Goal: Transaction & Acquisition: Book appointment/travel/reservation

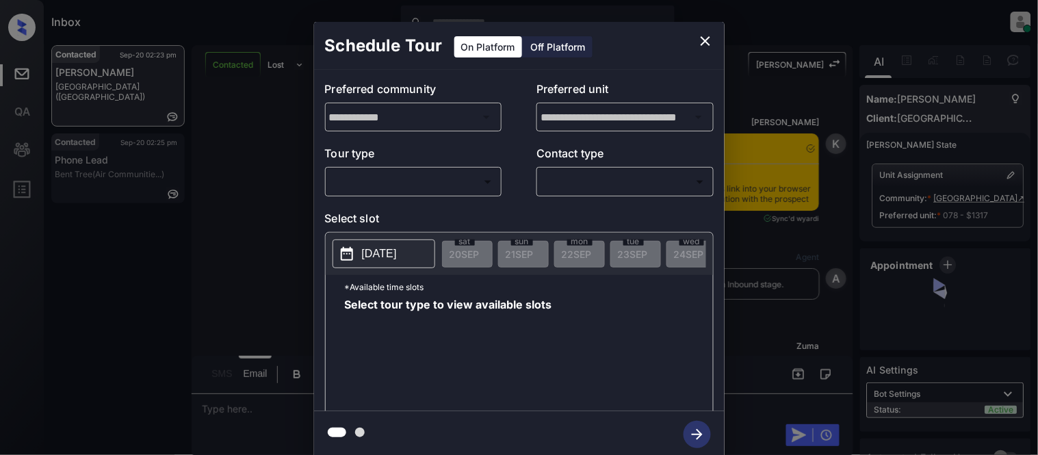
scroll to position [3604, 0]
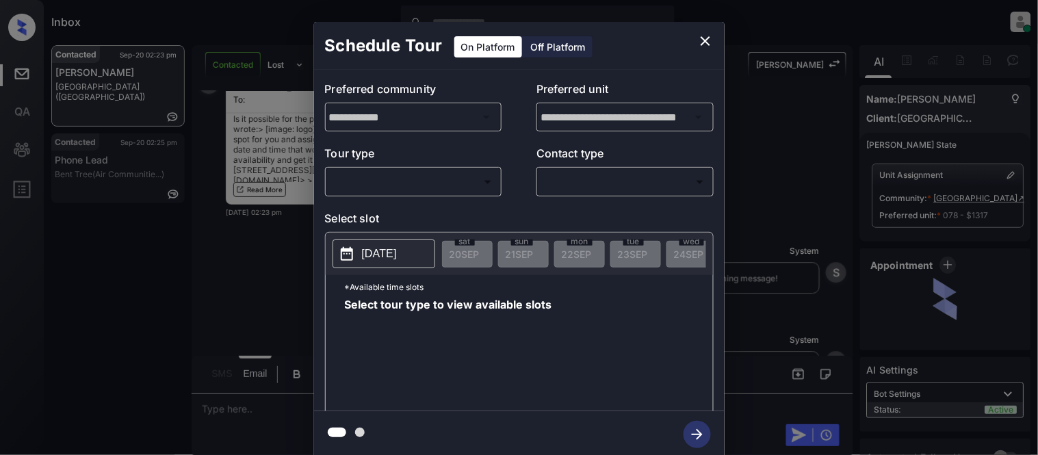
click at [415, 188] on body "Inbox Kristina Cataag Online Set yourself offline Set yourself on break Profile…" at bounding box center [519, 227] width 1038 height 455
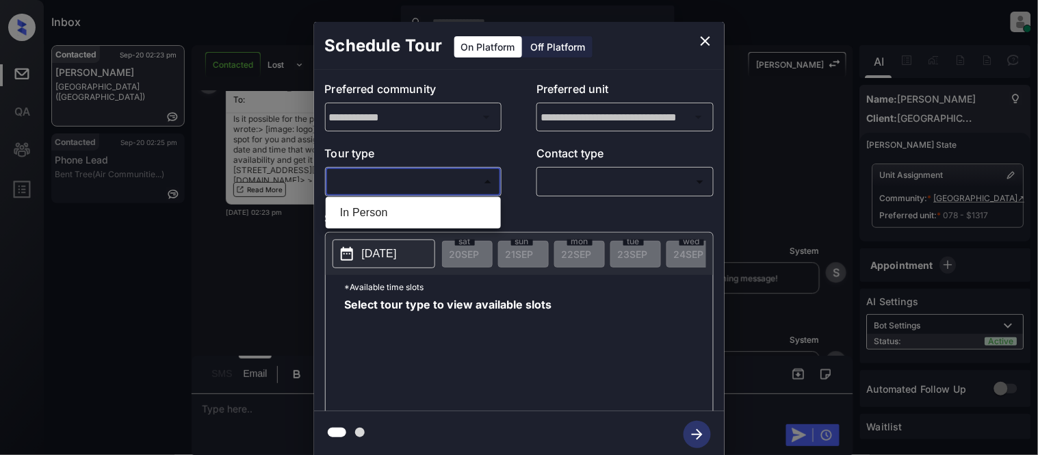
click at [705, 37] on div at bounding box center [519, 227] width 1038 height 455
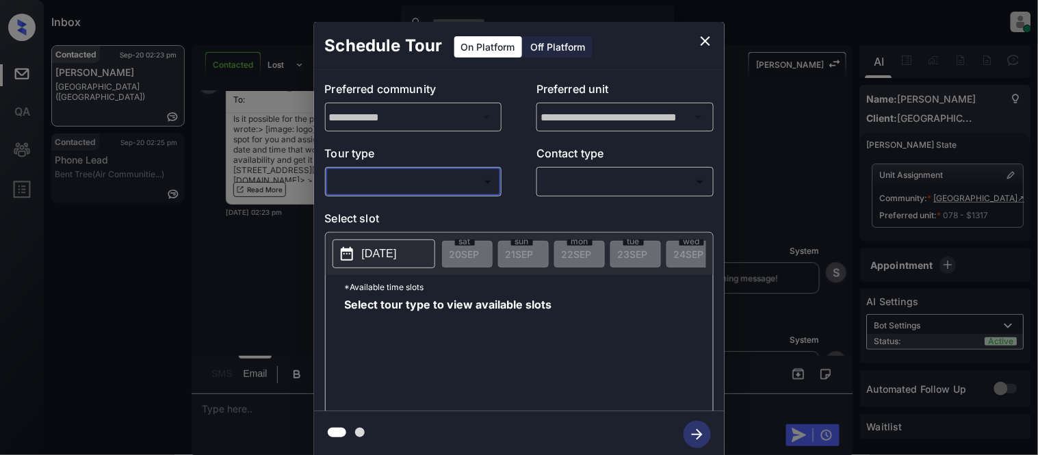
click at [251, 406] on div "**********" at bounding box center [519, 240] width 1038 height 480
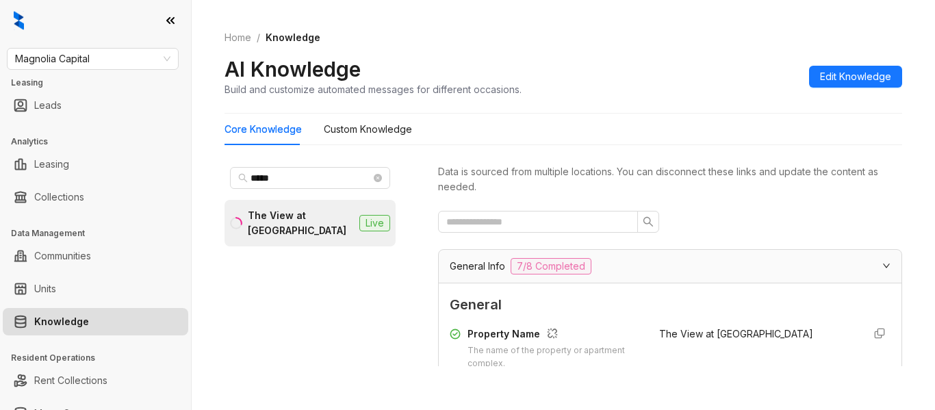
scroll to position [2190, 0]
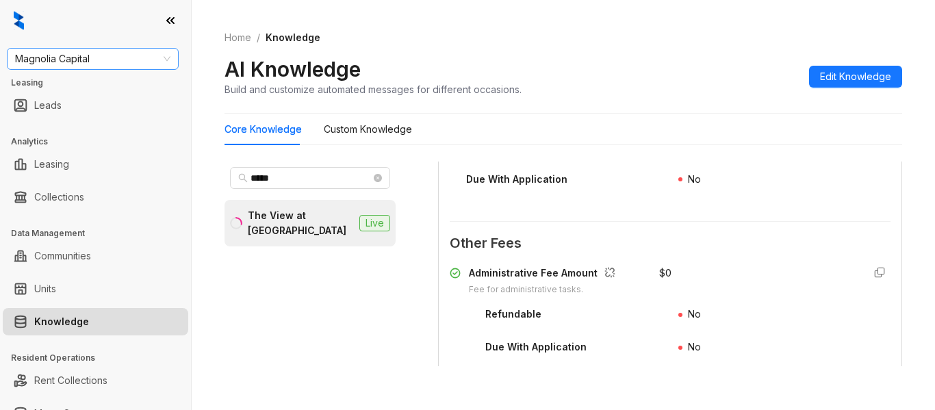
click at [107, 67] on span "Magnolia Capital" at bounding box center [92, 59] width 155 height 21
type input "***"
click at [103, 83] on div "SfRent" at bounding box center [93, 86] width 150 height 15
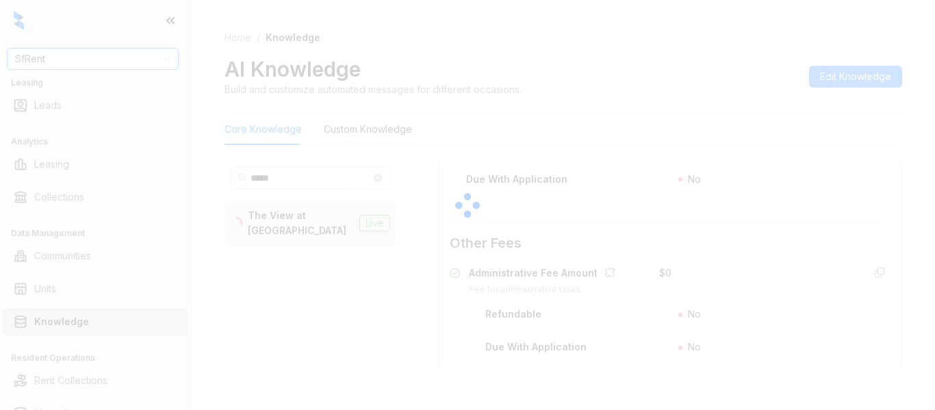
click at [258, 176] on div at bounding box center [467, 205] width 935 height 410
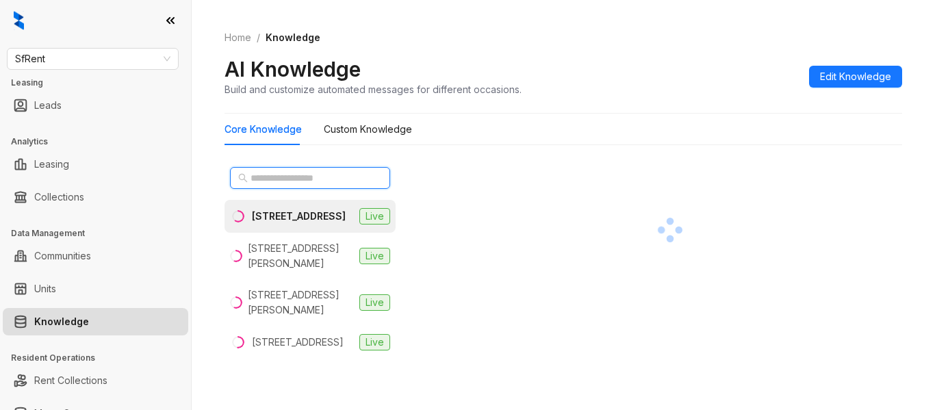
click at [274, 177] on input "text" at bounding box center [311, 177] width 120 height 15
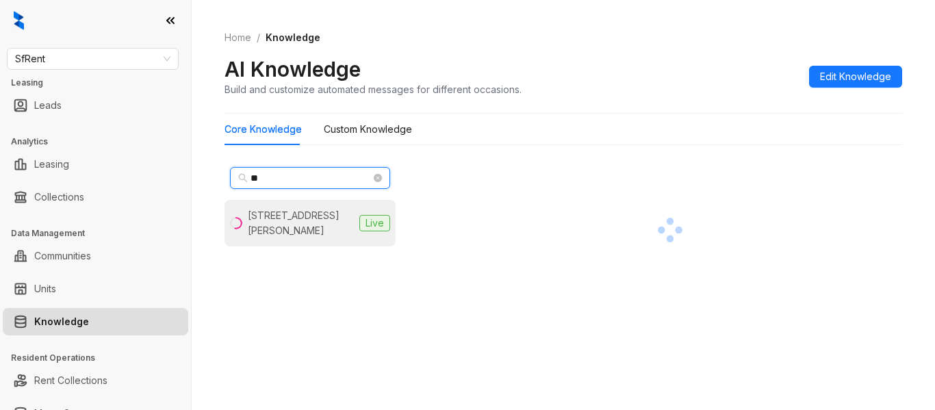
type input "**"
click at [257, 211] on div "424 Jones St, San Francisco, CA" at bounding box center [301, 223] width 106 height 30
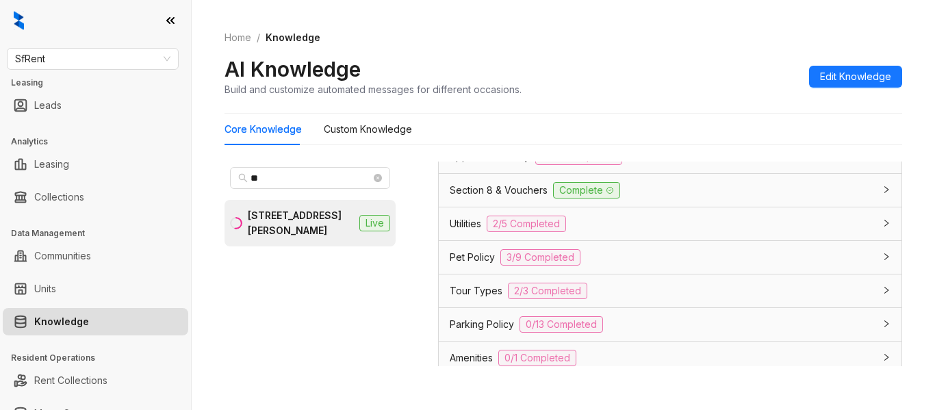
scroll to position [1027, 0]
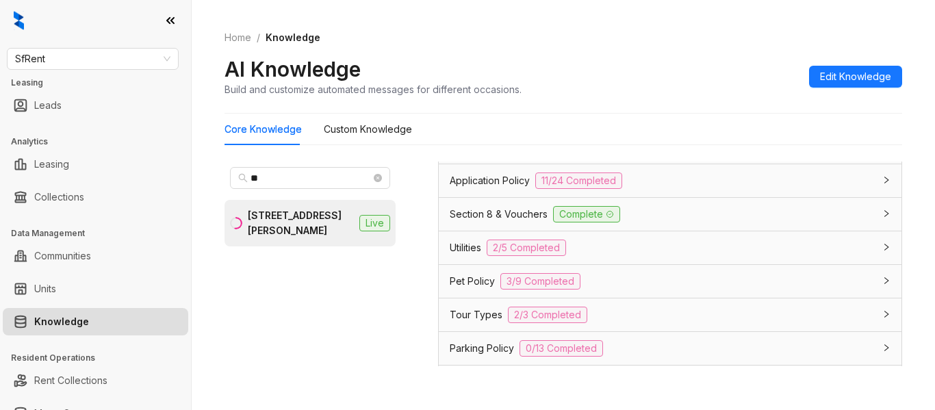
click at [463, 352] on span "Parking Policy" at bounding box center [482, 348] width 64 height 15
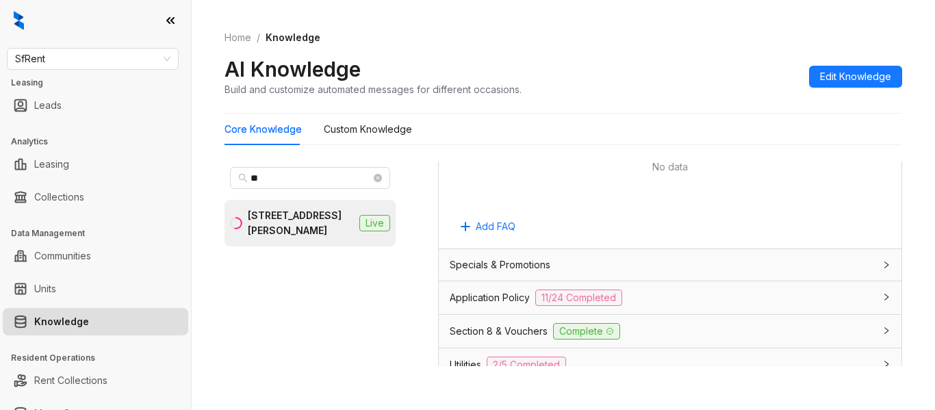
scroll to position [910, 0]
click at [472, 361] on span "Utilities" at bounding box center [465, 364] width 31 height 15
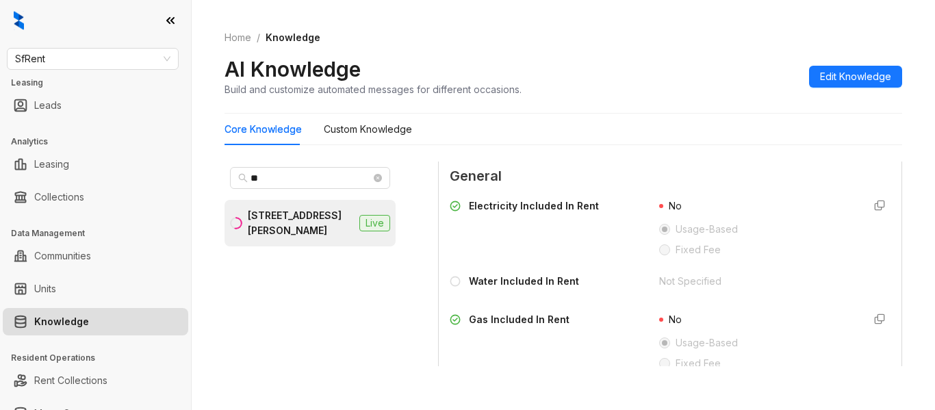
scroll to position [1116, 0]
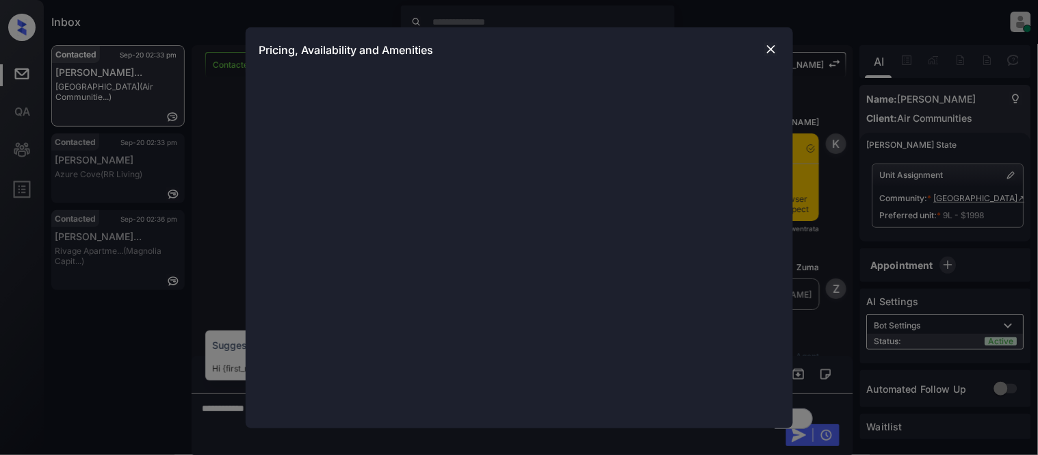
scroll to position [1764, 0]
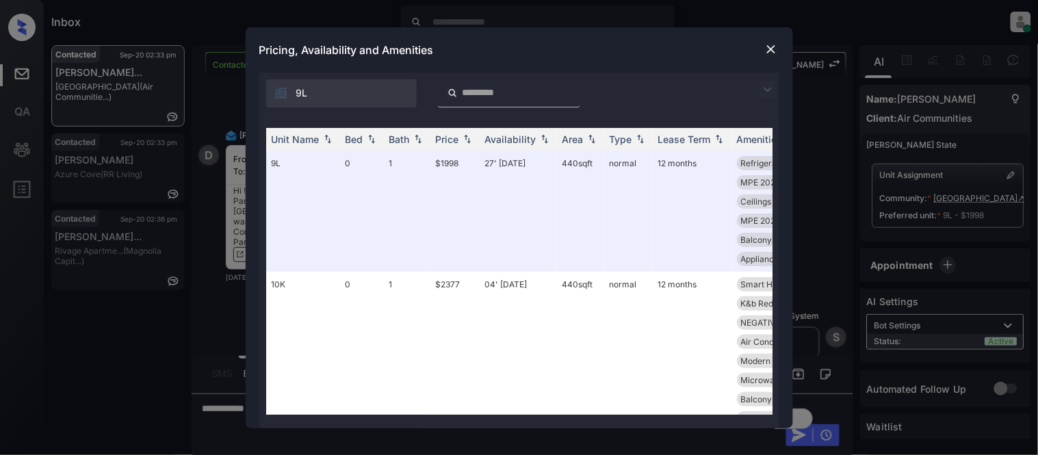
click at [771, 90] on img at bounding box center [768, 89] width 16 height 16
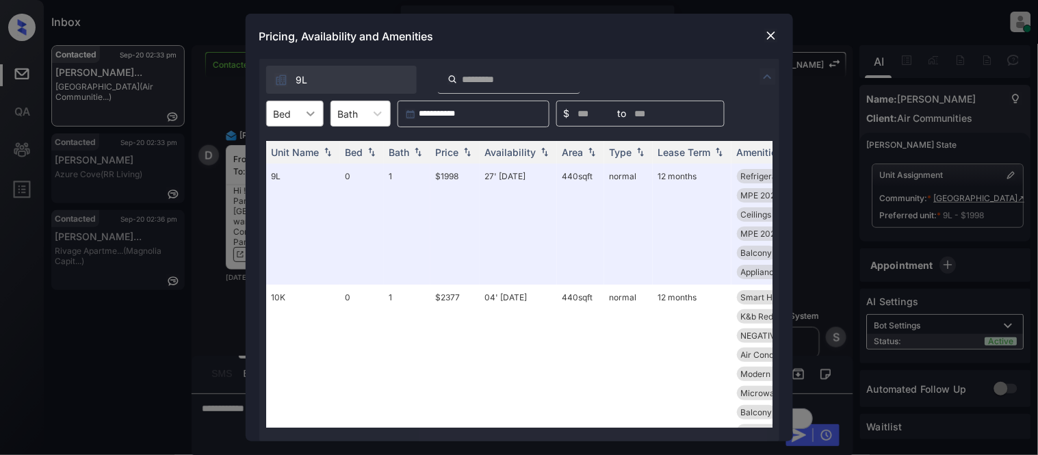
click at [309, 120] on icon at bounding box center [311, 114] width 14 height 14
click at [300, 149] on div "0" at bounding box center [294, 147] width 57 height 25
click at [448, 148] on div "Price" at bounding box center [447, 152] width 23 height 12
click at [491, 148] on div "Availability" at bounding box center [510, 152] width 51 height 12
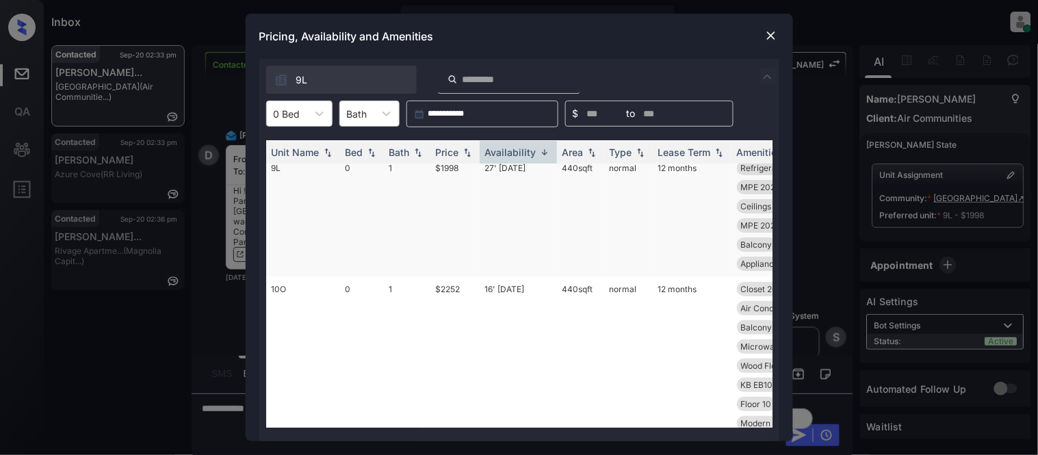
scroll to position [0, 0]
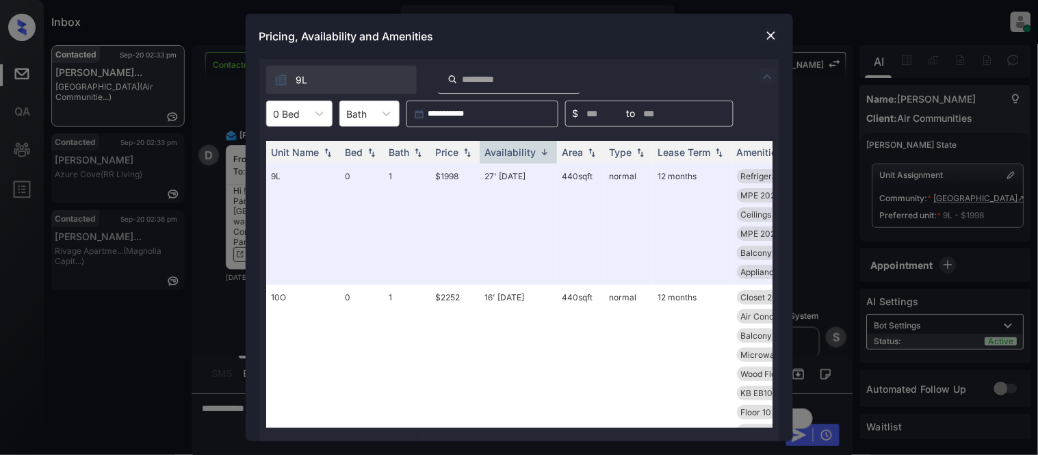
click at [769, 34] on img at bounding box center [772, 36] width 14 height 14
click at [771, 36] on img at bounding box center [772, 36] width 14 height 14
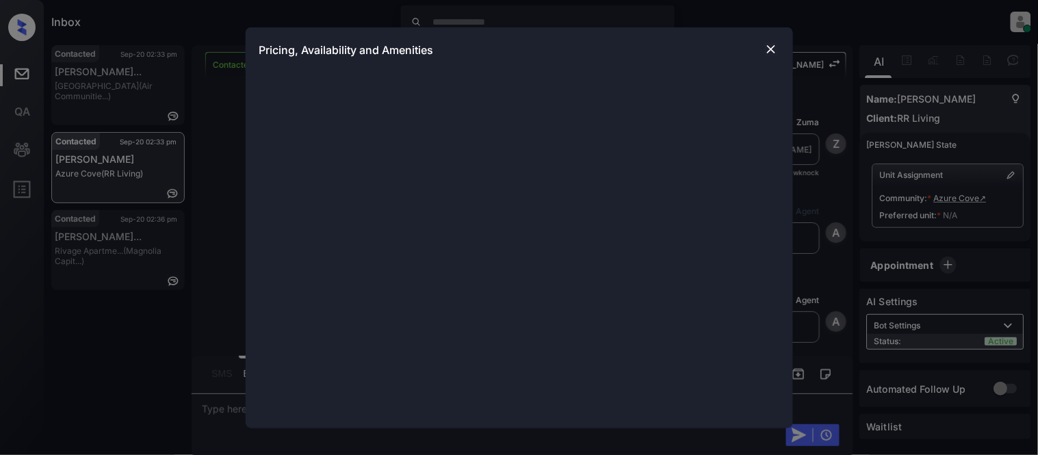
scroll to position [969, 0]
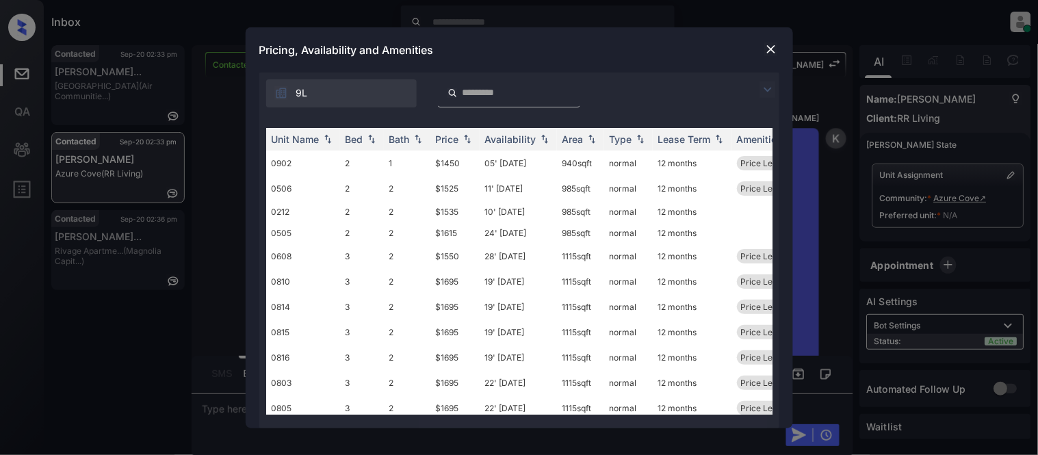
click at [762, 89] on img at bounding box center [768, 89] width 16 height 16
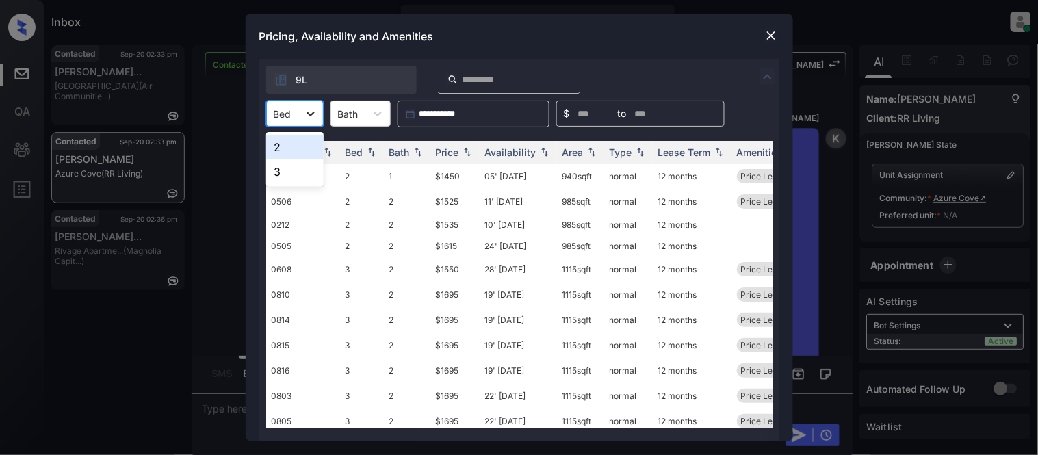
click at [318, 125] on div at bounding box center [310, 113] width 25 height 25
click at [298, 151] on div "2" at bounding box center [294, 147] width 57 height 25
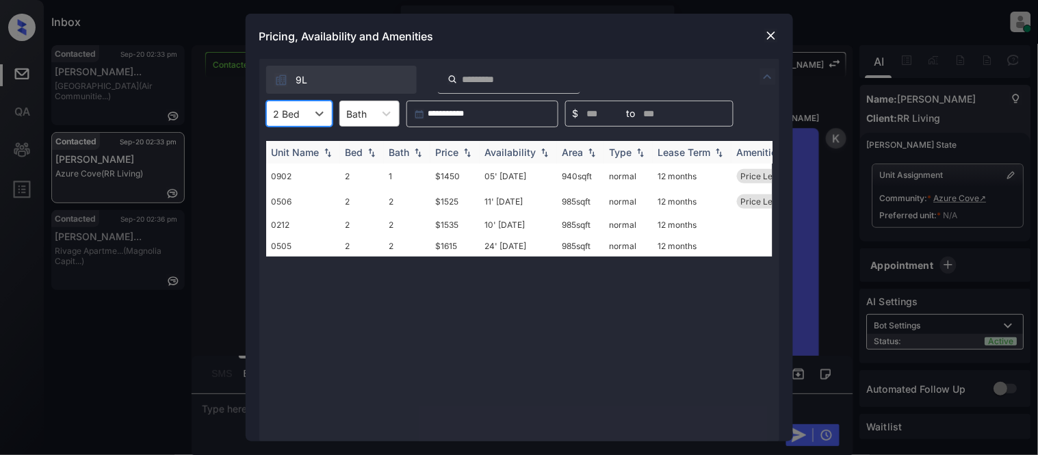
click at [435, 149] on th "Price" at bounding box center [455, 152] width 49 height 23
click at [443, 172] on td "$1450" at bounding box center [455, 176] width 49 height 25
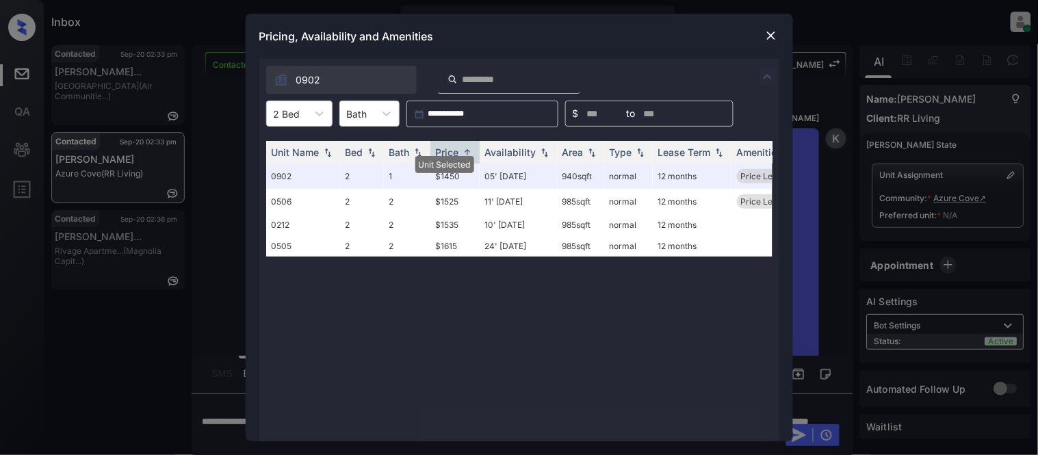
click at [756, 37] on div "Pricing, Availability and Amenities" at bounding box center [520, 36] width 548 height 45
click at [767, 35] on img at bounding box center [772, 36] width 14 height 14
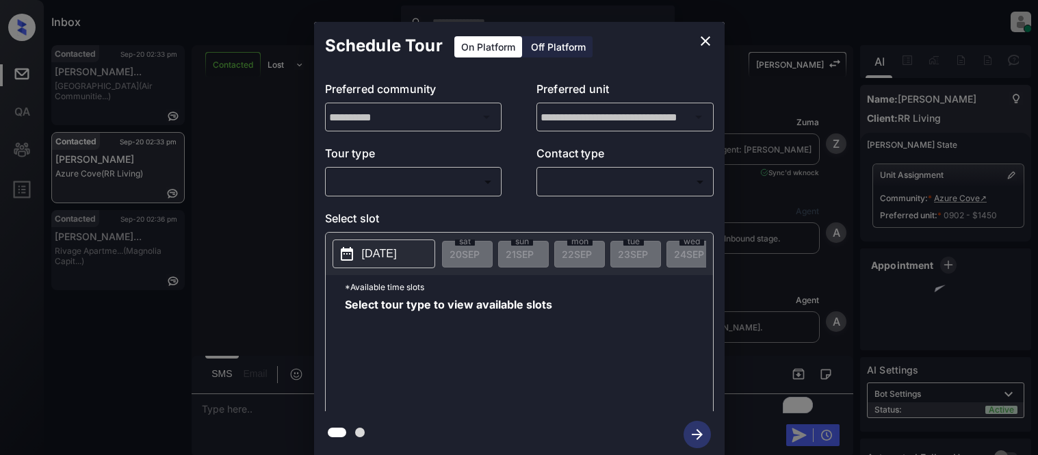
click at [357, 172] on body "Inbox [PERSON_NAME] Cataag Online Set yourself offline Set yourself on break Pr…" at bounding box center [519, 227] width 1038 height 455
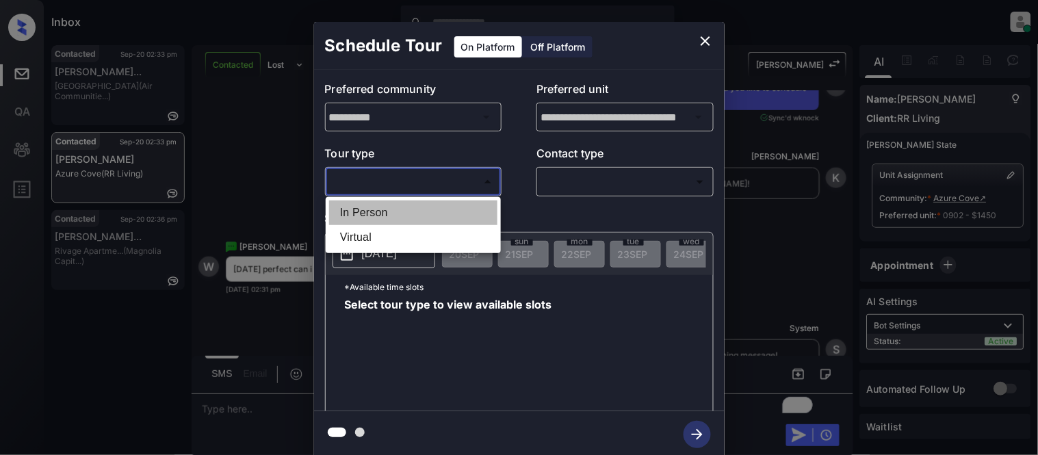
click at [361, 207] on li "In Person" at bounding box center [413, 213] width 168 height 25
type input "********"
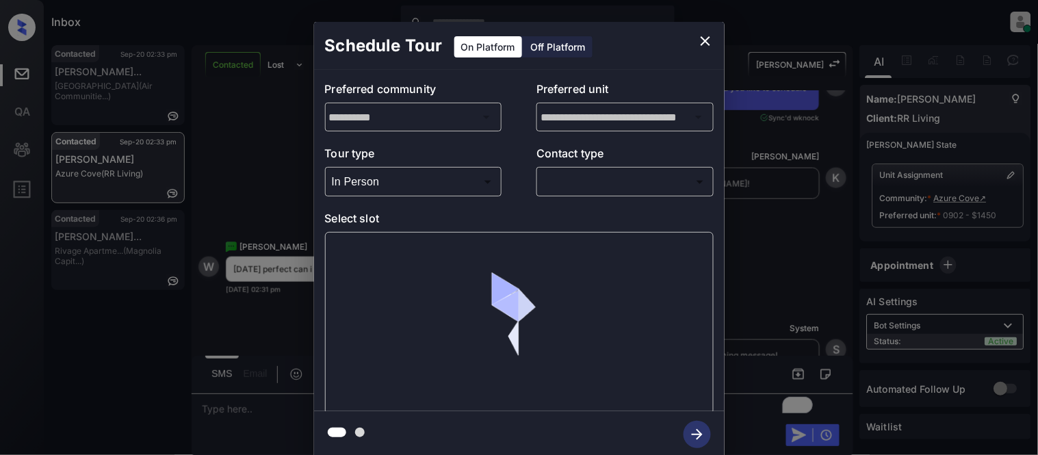
click at [605, 175] on body "Inbox Kristina Cataag Online Set yourself offline Set yourself on break Profile…" at bounding box center [519, 227] width 1038 height 455
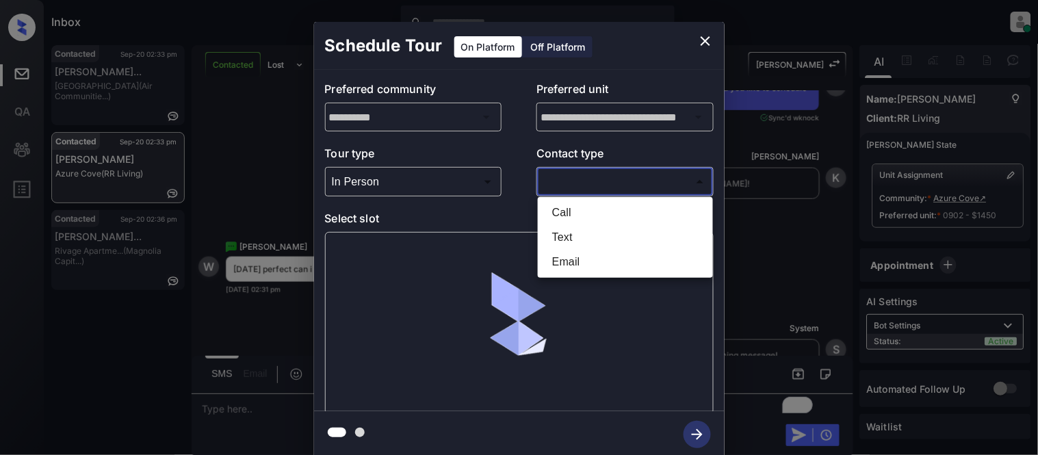
click at [559, 234] on li "Text" at bounding box center [625, 237] width 168 height 25
type input "****"
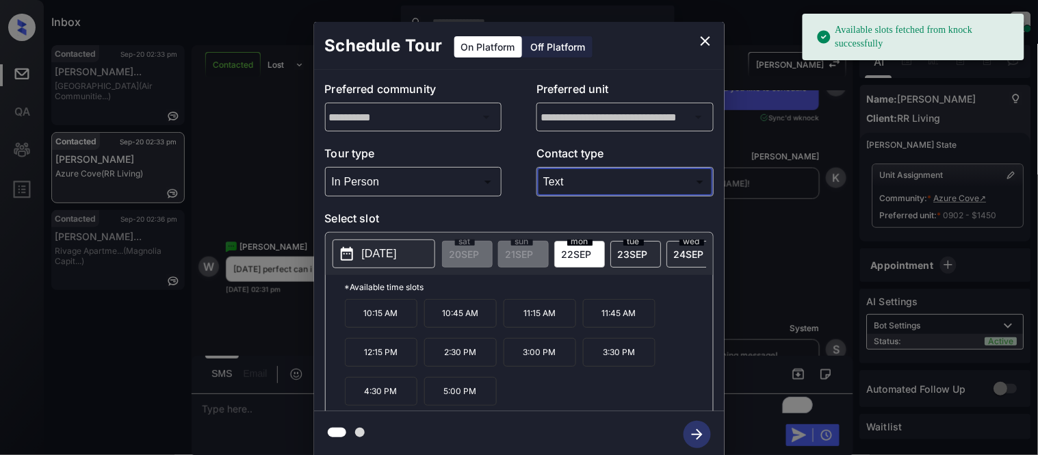
click at [388, 255] on p "2025-09-22" at bounding box center [379, 254] width 35 height 16
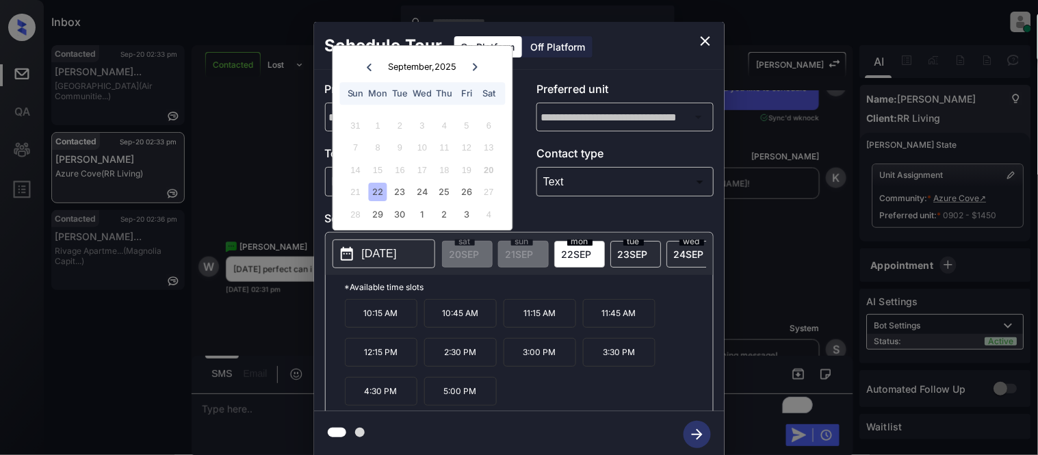
click at [378, 200] on div "22" at bounding box center [378, 192] width 18 height 18
click at [279, 254] on div "**********" at bounding box center [519, 240] width 1038 height 480
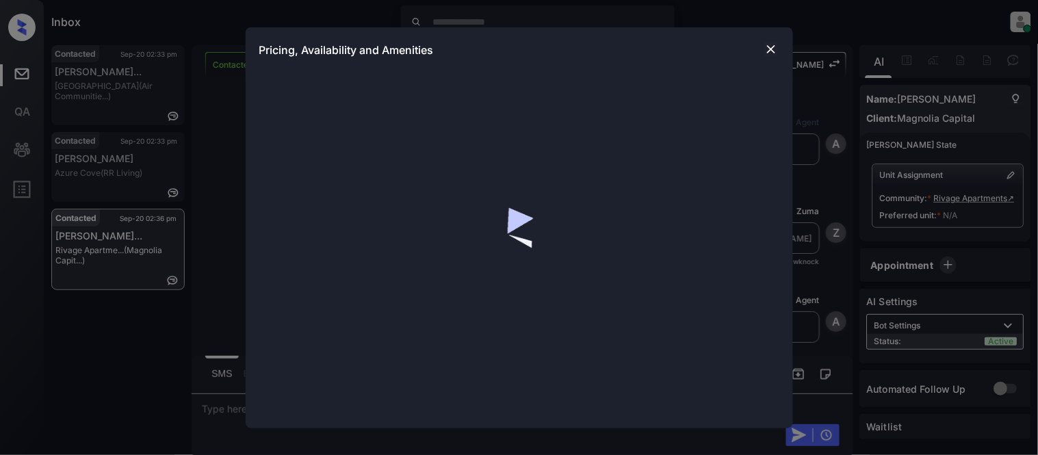
scroll to position [1586, 0]
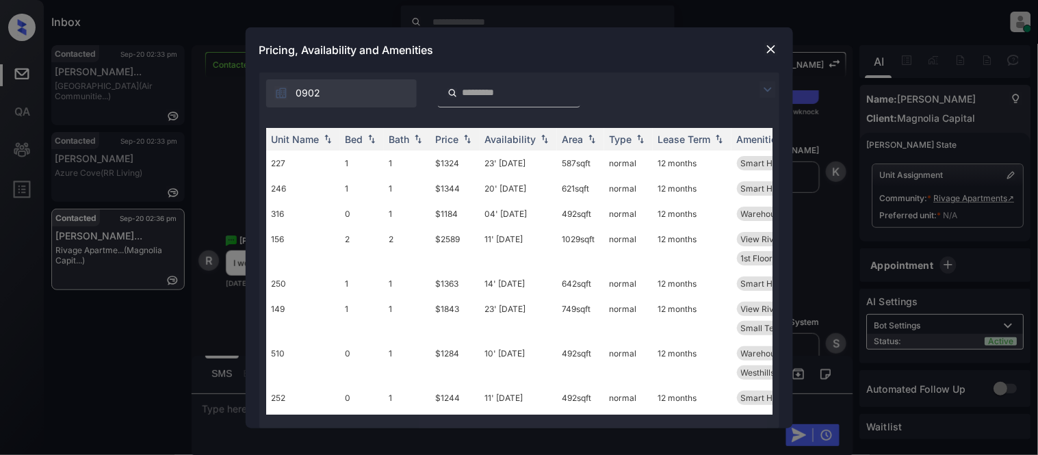
click at [771, 88] on img at bounding box center [768, 89] width 16 height 16
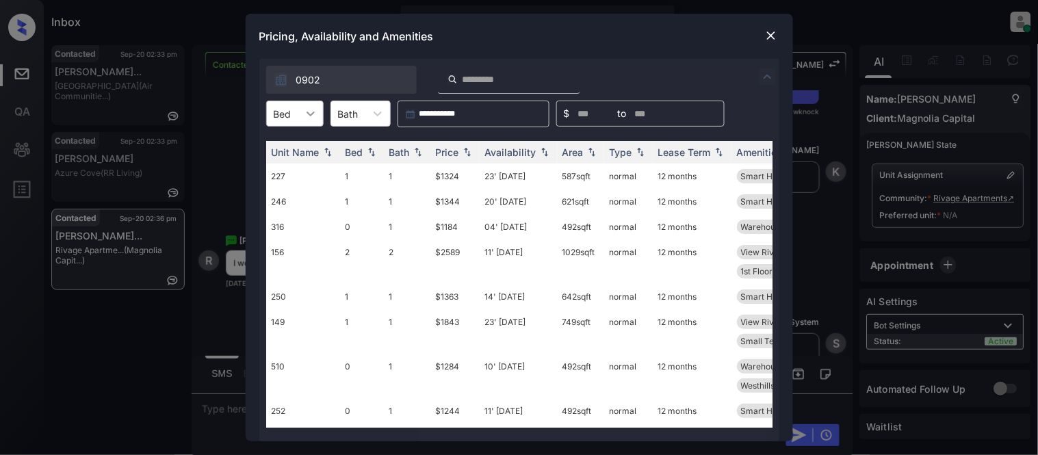
click at [308, 107] on icon at bounding box center [311, 114] width 14 height 14
click at [296, 166] on div "1" at bounding box center [294, 171] width 57 height 25
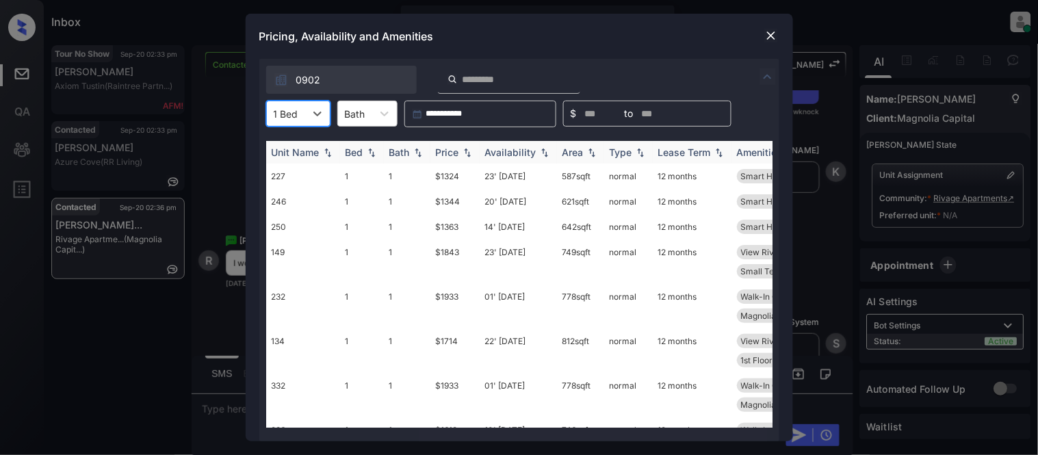
click at [431, 153] on th "Price" at bounding box center [455, 152] width 49 height 23
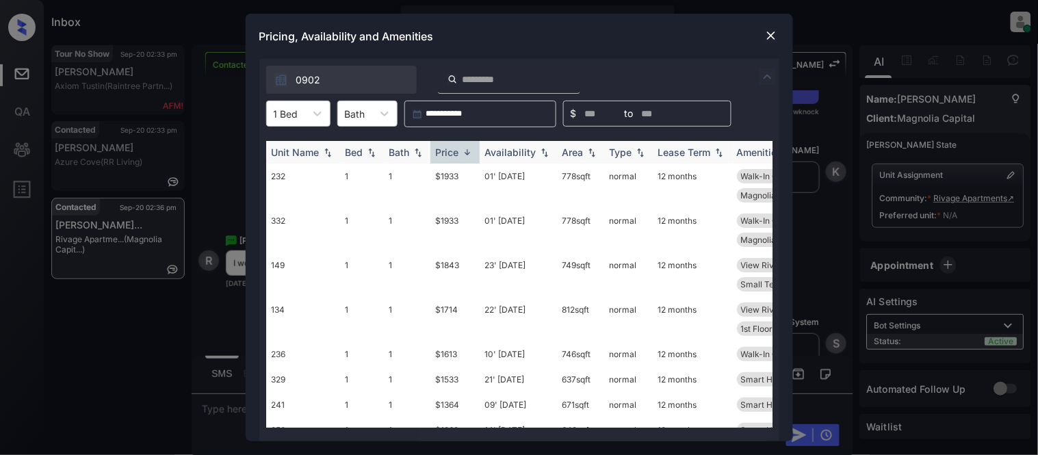
click at [431, 153] on th "Price" at bounding box center [455, 152] width 49 height 23
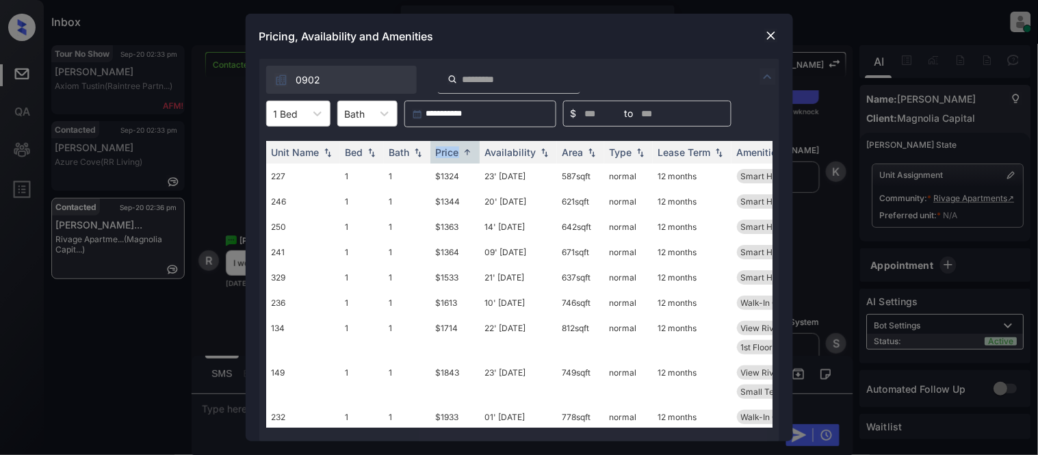
scroll to position [0, 220]
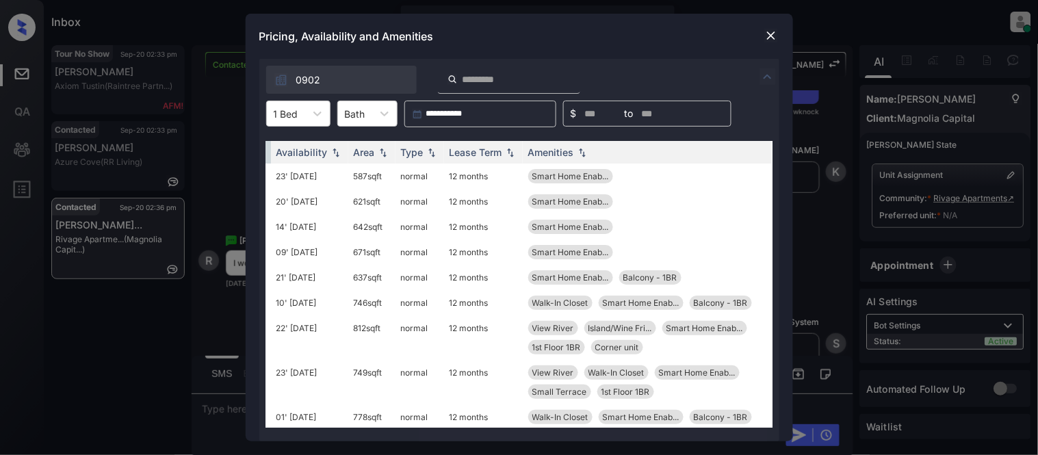
click at [767, 41] on img at bounding box center [772, 36] width 14 height 14
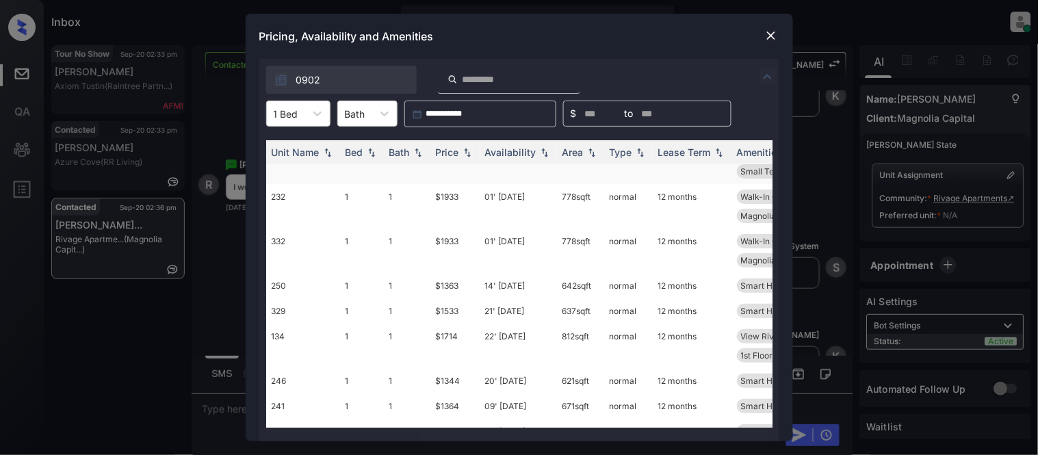
scroll to position [76, 0]
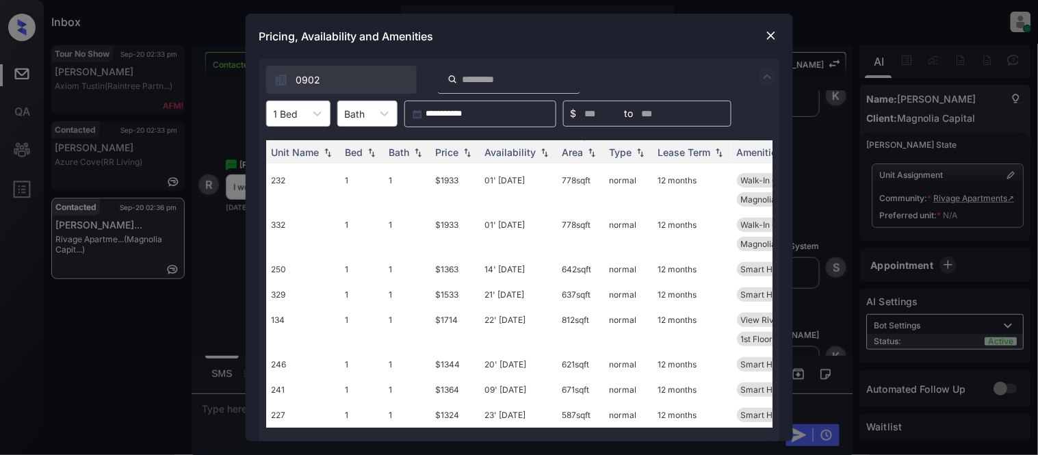
click at [770, 36] on img at bounding box center [772, 36] width 14 height 14
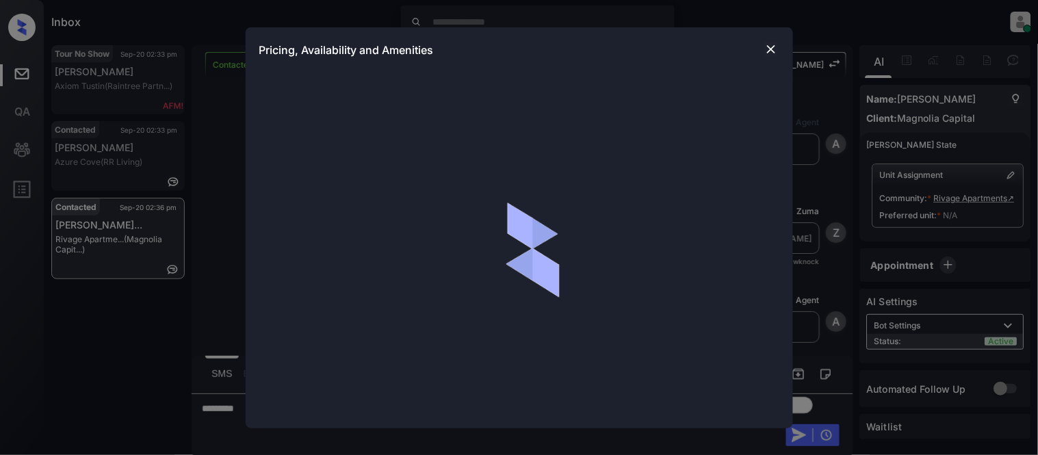
scroll to position [1661, 0]
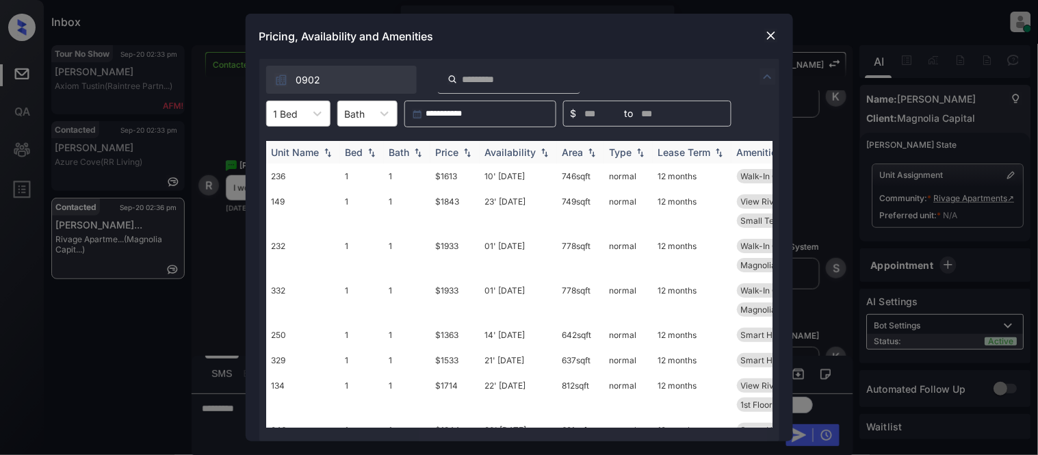
click at [468, 155] on img at bounding box center [468, 153] width 14 height 10
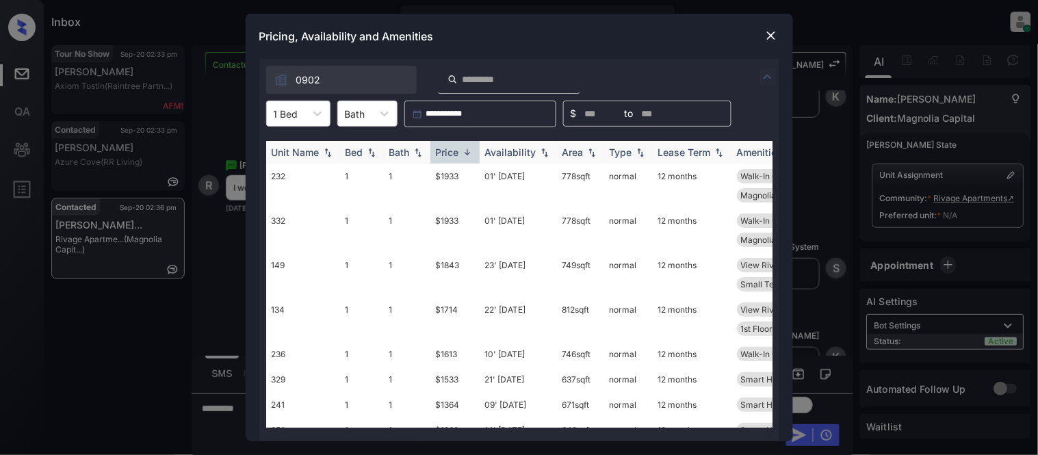
click at [468, 155] on img at bounding box center [468, 152] width 14 height 10
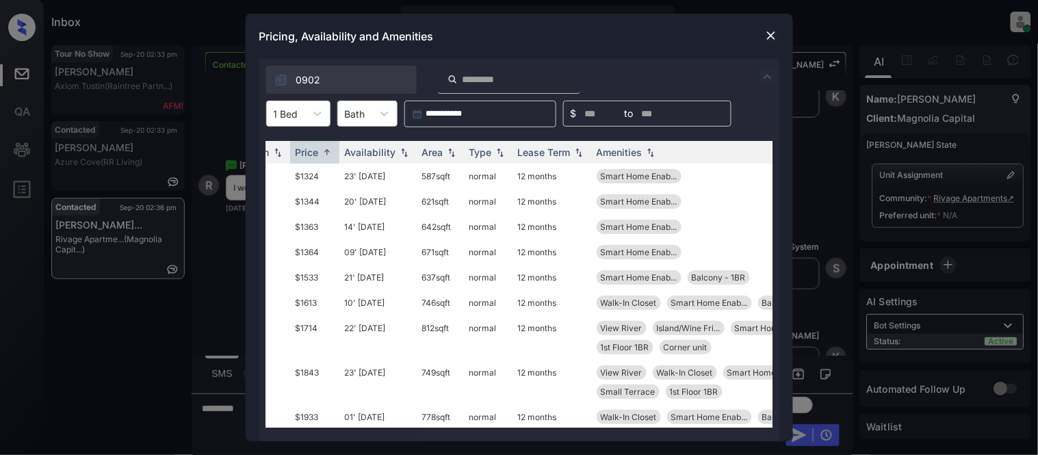
scroll to position [0, 131]
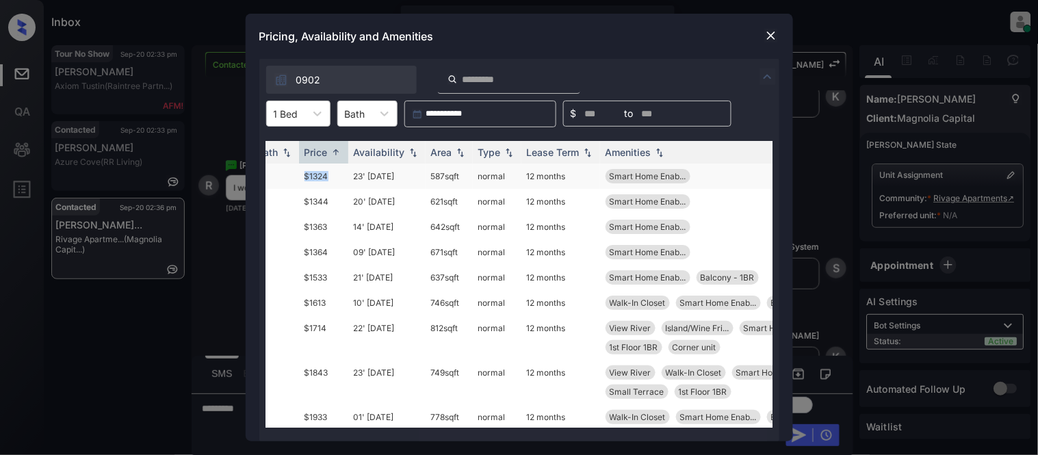
drag, startPoint x: 301, startPoint y: 172, endPoint x: 338, endPoint y: 175, distance: 37.0
click at [338, 175] on td "$1324" at bounding box center [323, 176] width 49 height 25
copy td "$1324"
click at [226, 251] on div "**********" at bounding box center [519, 227] width 1038 height 455
click at [768, 30] on img at bounding box center [772, 36] width 14 height 14
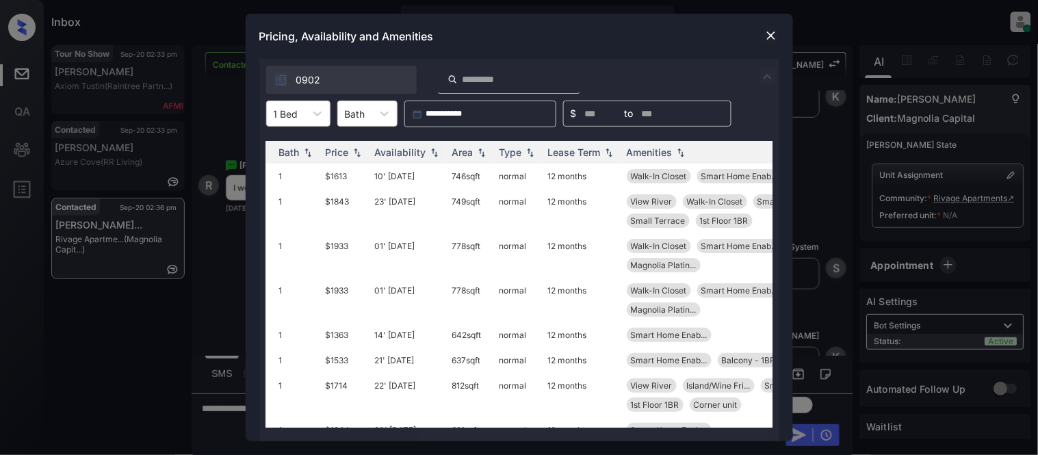
scroll to position [0, 140]
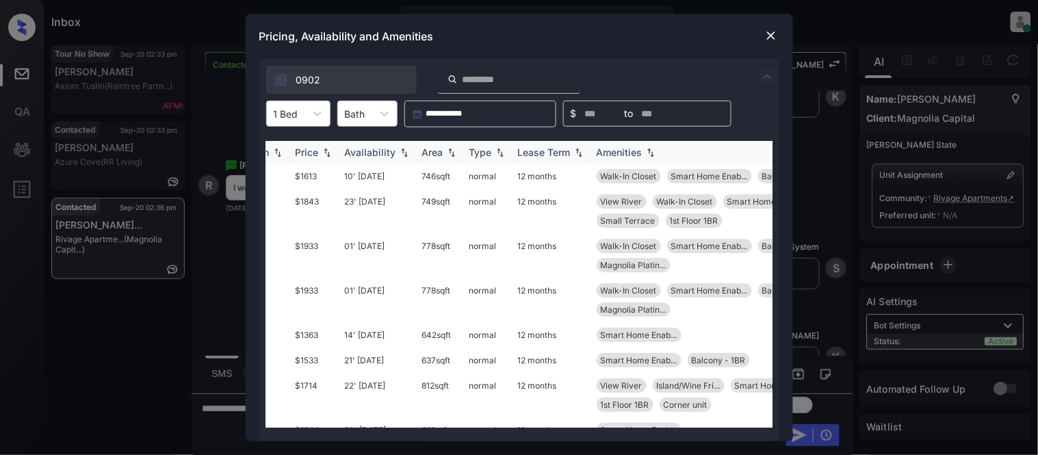
click at [361, 149] on div "Availability" at bounding box center [370, 152] width 51 height 12
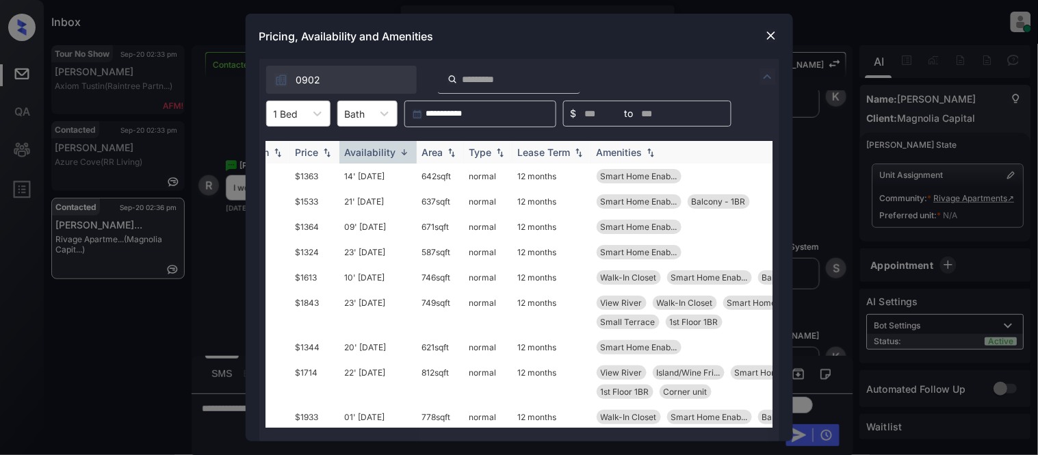
click at [306, 149] on div "Price" at bounding box center [307, 152] width 23 height 12
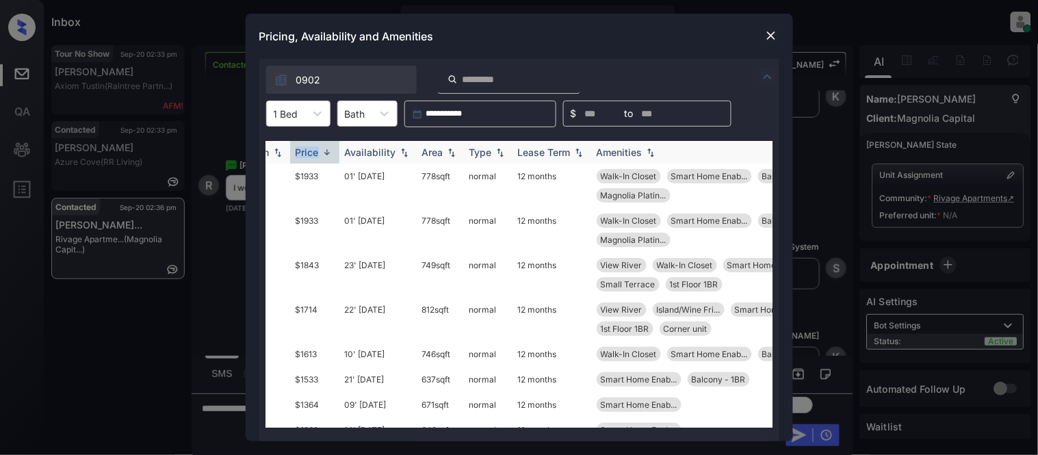
click at [306, 149] on div "Price" at bounding box center [307, 152] width 23 height 12
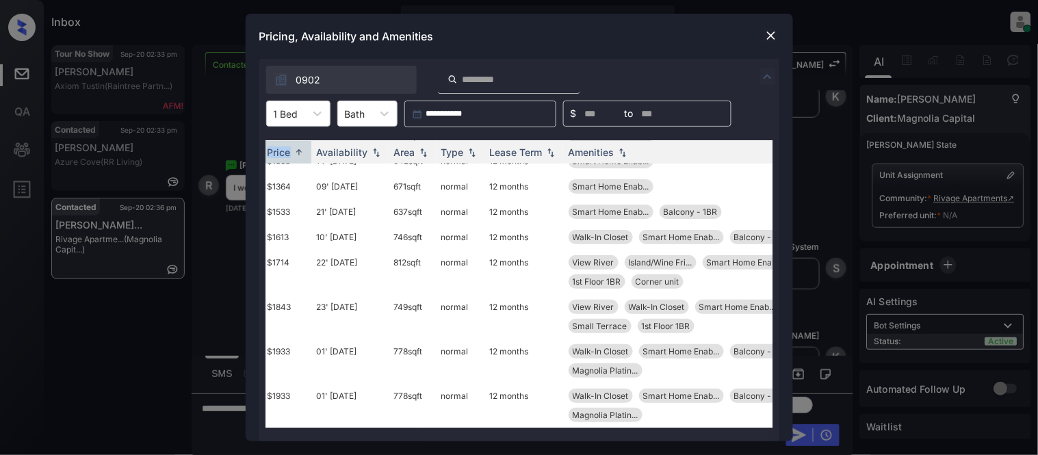
scroll to position [76, 0]
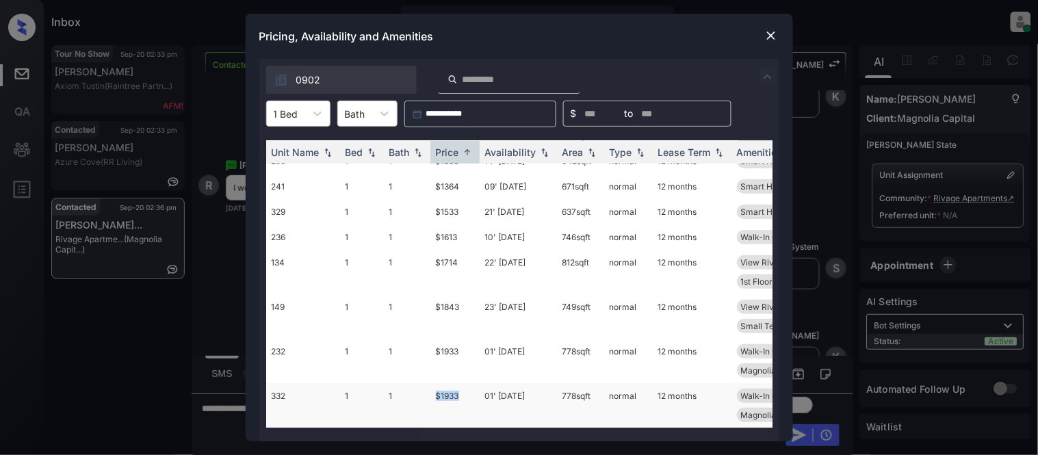
drag, startPoint x: 427, startPoint y: 381, endPoint x: 461, endPoint y: 381, distance: 33.5
click at [461, 383] on tr "332 1 1 $1933 01' Feb 25 778 sqft normal 12 months Walk-In Closet Smart Home En…" at bounding box center [623, 405] width 715 height 44
copy tr "$1933"
click at [218, 237] on div "**********" at bounding box center [519, 227] width 1038 height 455
click at [772, 29] on img at bounding box center [772, 36] width 14 height 14
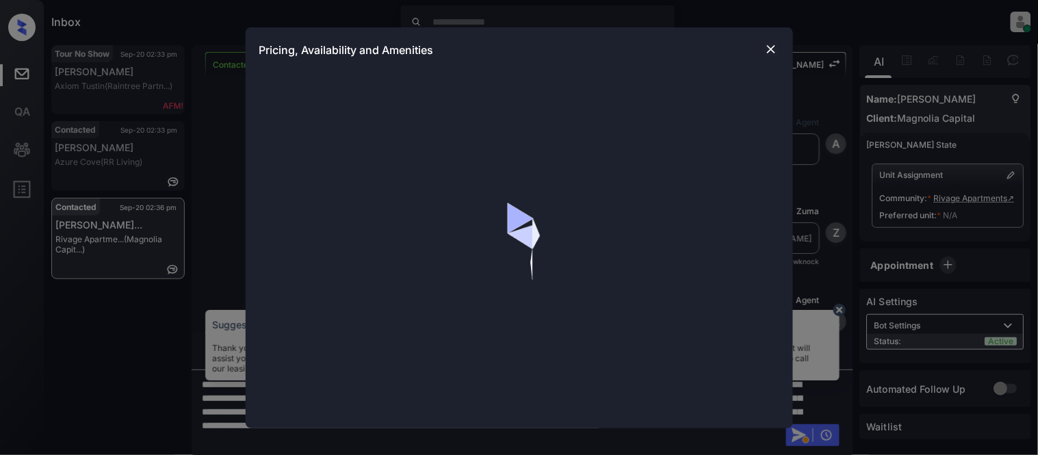
scroll to position [1586, 0]
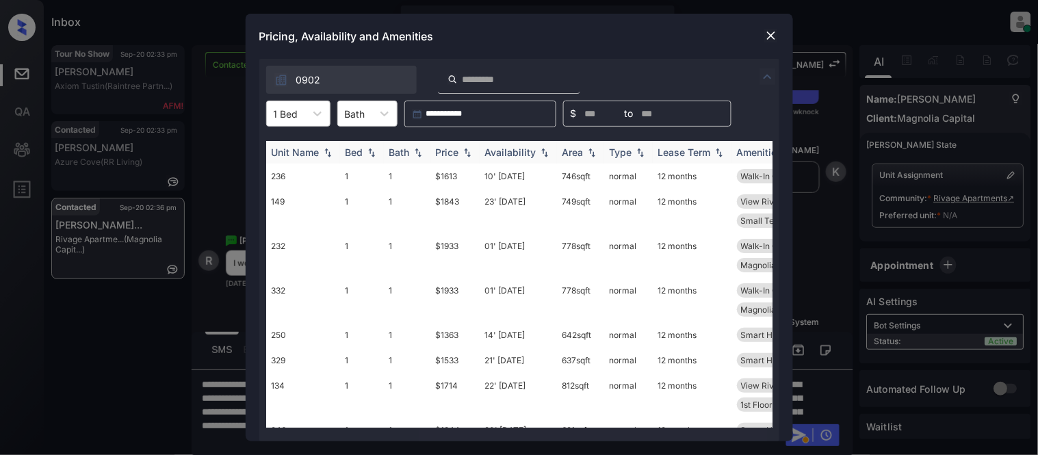
click at [444, 152] on div "Price" at bounding box center [447, 152] width 23 height 12
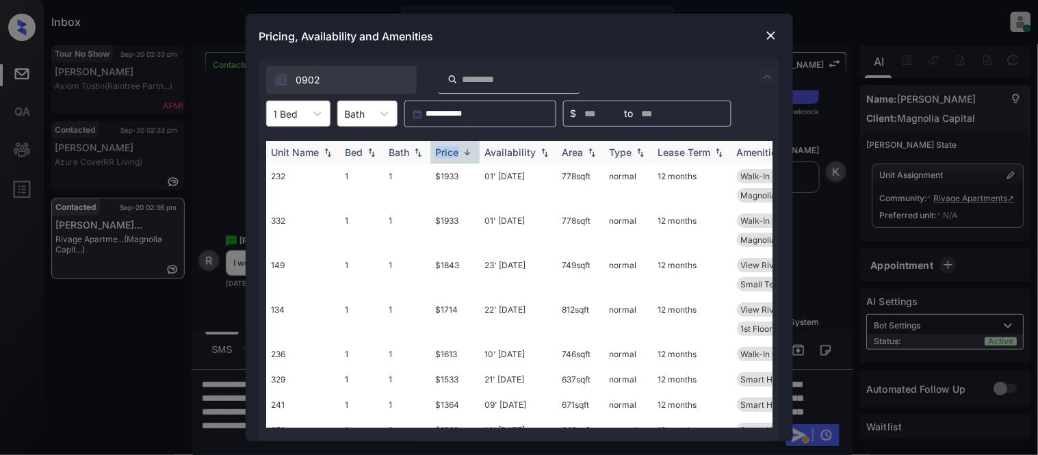
click at [444, 152] on div "Price" at bounding box center [447, 152] width 23 height 12
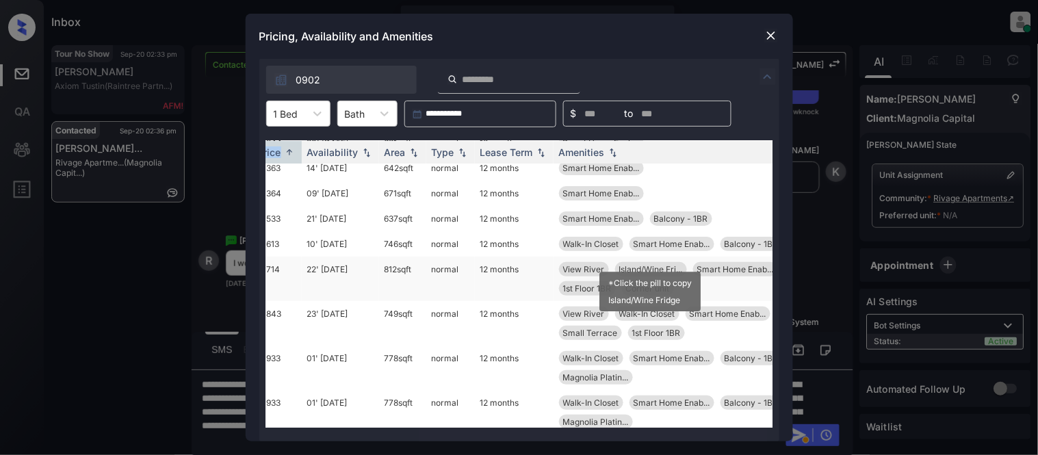
scroll to position [76, 178]
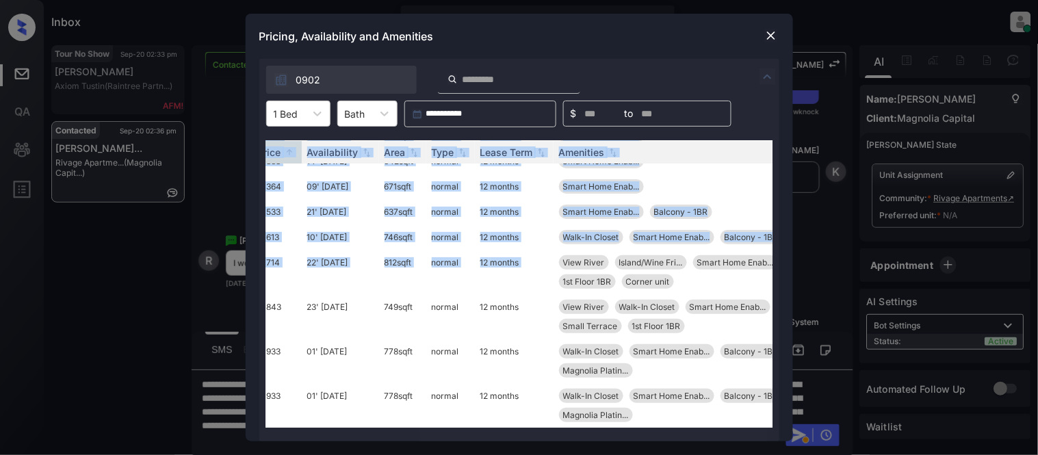
drag, startPoint x: 559, startPoint y: 248, endPoint x: 667, endPoint y: 420, distance: 203.9
click at [667, 420] on div "Unit Name Bed Bath Price Availability Area Type Lease Term Amenities 227 1 1 $1…" at bounding box center [519, 284] width 507 height 287
click at [676, 408] on div "Walk-In Closet Smart Home Enab... Balcony - 1BR Magnolia Platin..." at bounding box center [678, 406] width 239 height 34
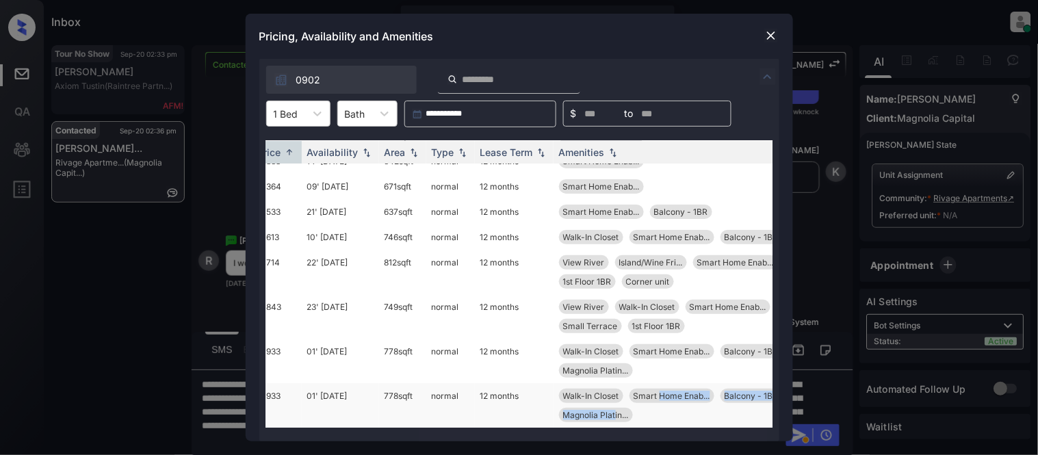
scroll to position [77, 178]
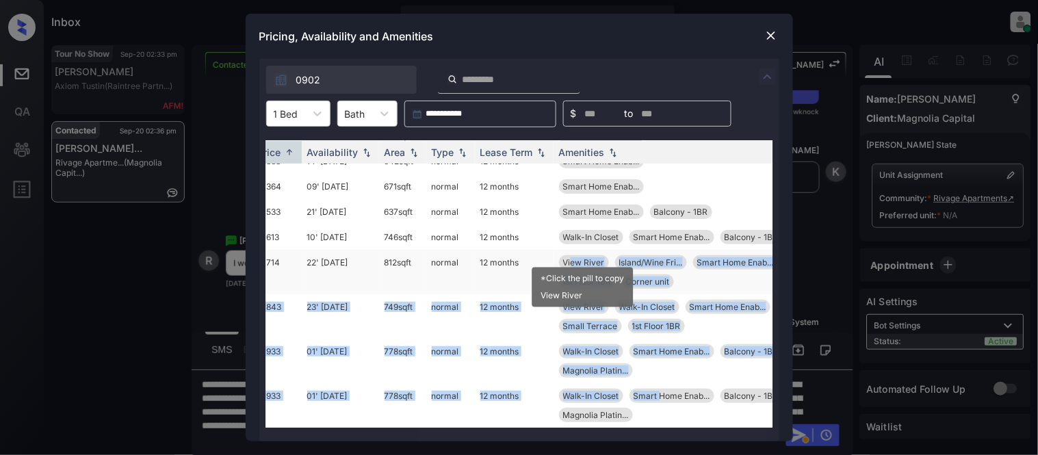
drag, startPoint x: 661, startPoint y: 407, endPoint x: 570, endPoint y: 245, distance: 186.0
click at [570, 245] on tbody "227 1 1 $1324 23' Oct 25 587 sqft normal 12 months Smart Home Enab... 246 1 1 $…" at bounding box center [445, 263] width 715 height 330
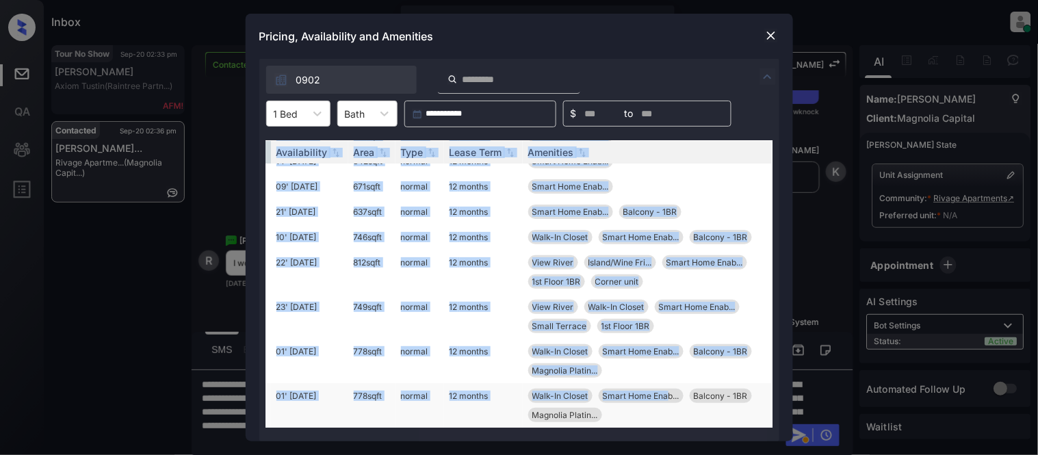
scroll to position [77, 220]
drag, startPoint x: 563, startPoint y: 427, endPoint x: 658, endPoint y: 412, distance: 96.3
click at [658, 412] on div "Unit Name Bed Bath Price Availability Area Type Lease Term Amenities 227 1 1 $1…" at bounding box center [519, 284] width 507 height 287
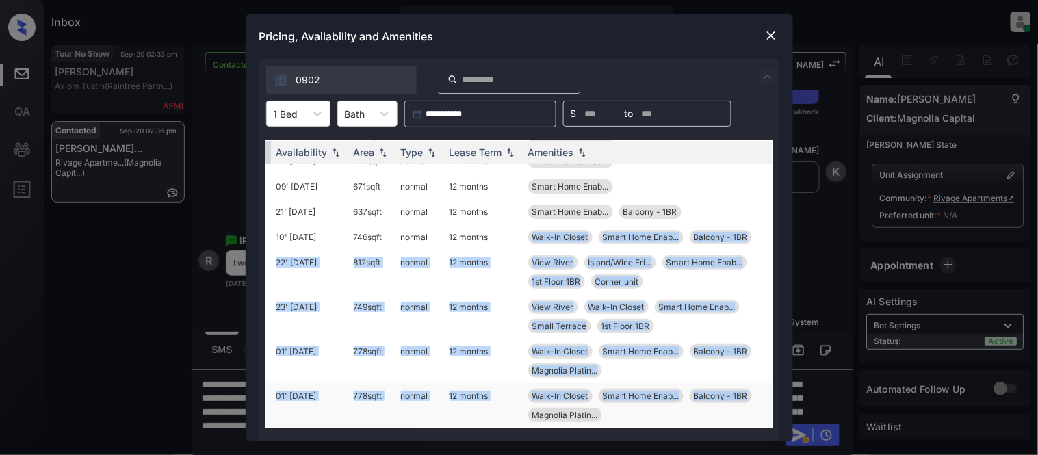
drag, startPoint x: 509, startPoint y: 220, endPoint x: 740, endPoint y: 394, distance: 289.4
click at [740, 394] on tbody "227 1 1 $1324 23' Oct 25 587 sqft normal 12 months Smart Home Enab... 246 1 1 $…" at bounding box center [414, 263] width 715 height 330
copy tbody "Walk-In Closet Smart Home Enab... Balcony - 1BR 134 1 1 $1714 22' Aug 25 812 sq…"
click at [776, 36] on img at bounding box center [772, 36] width 14 height 14
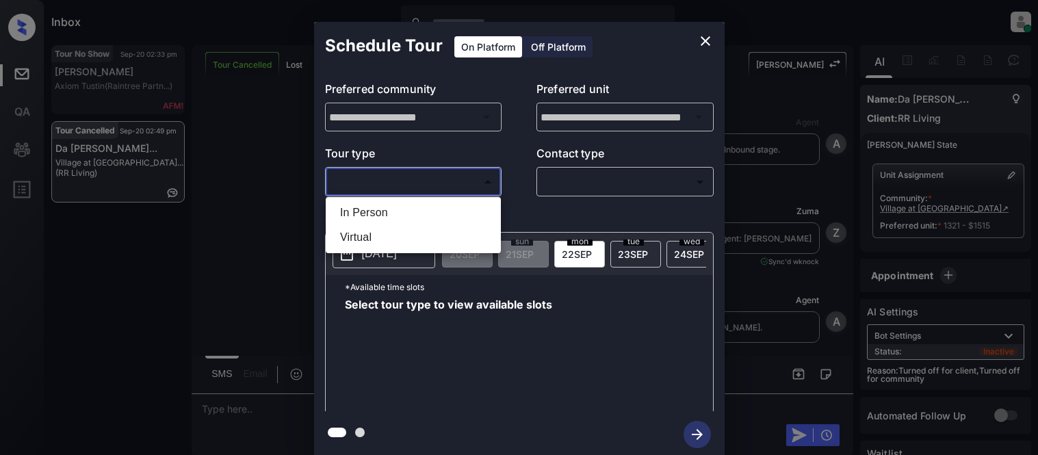
click at [365, 204] on li "In Person" at bounding box center [413, 213] width 168 height 25
type input "********"
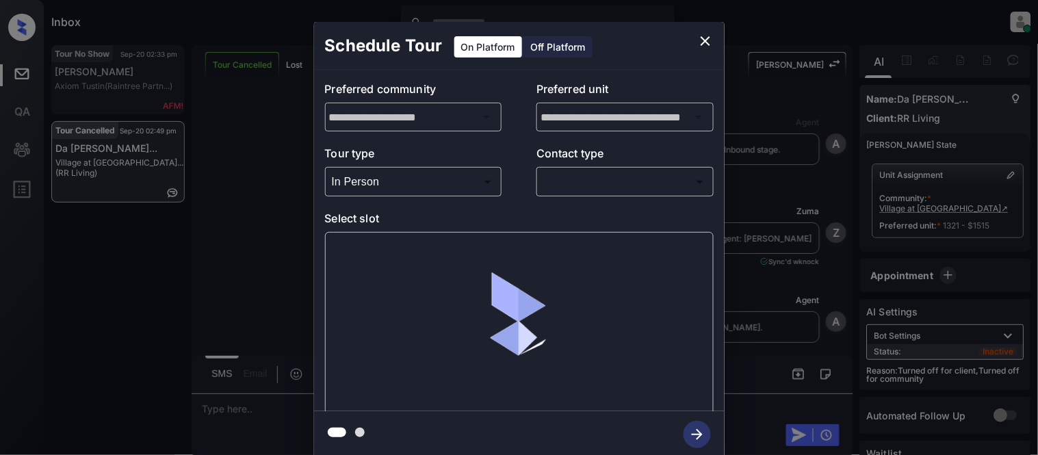
scroll to position [10594, 0]
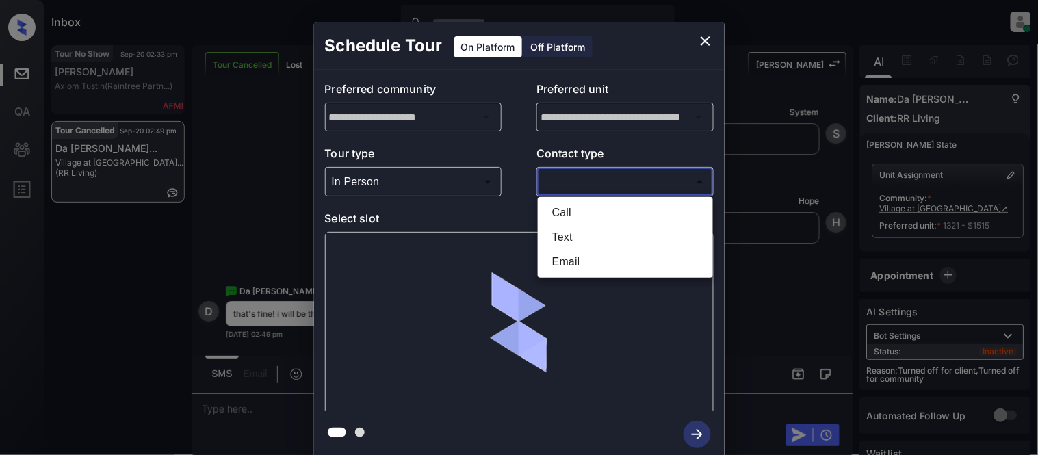
click at [558, 181] on body "Inbox Kristina Cataag Online Set yourself offline Set yourself on break Profile…" at bounding box center [519, 227] width 1038 height 455
click at [558, 223] on li "Call" at bounding box center [625, 213] width 168 height 25
type input "****"
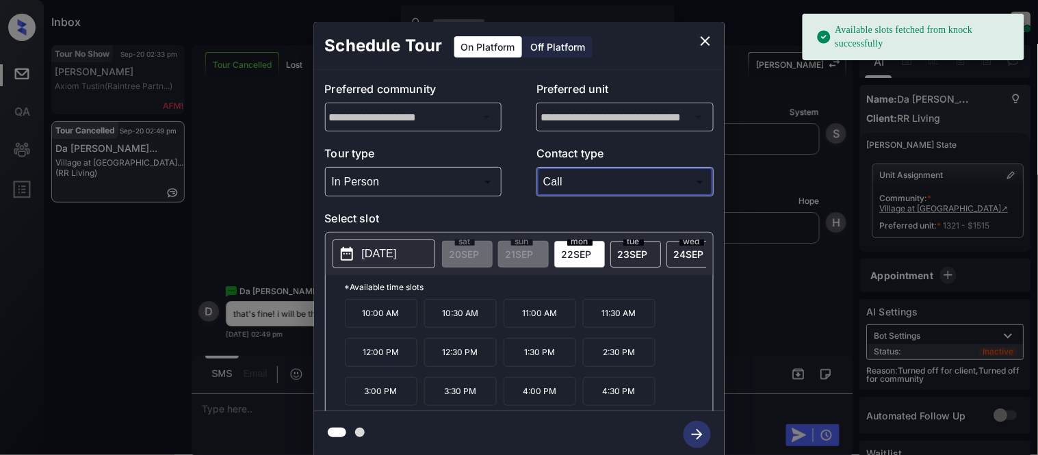
click at [385, 258] on p "[DATE]" at bounding box center [379, 254] width 35 height 16
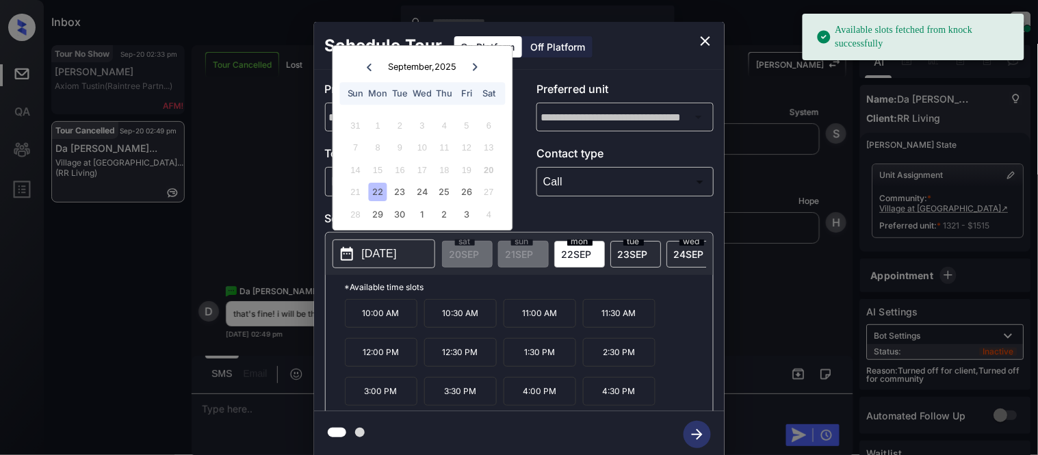
click at [378, 192] on div "22" at bounding box center [378, 192] width 18 height 18
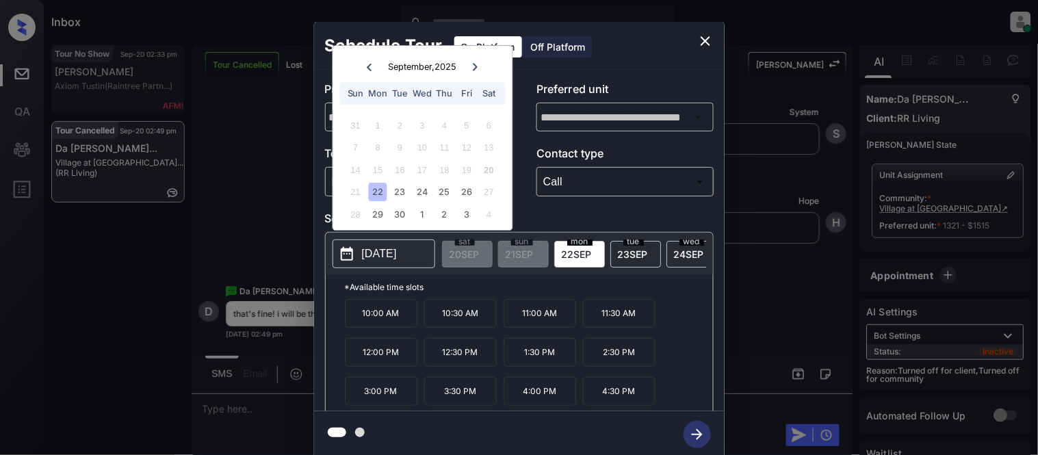
click at [274, 294] on div "**********" at bounding box center [519, 240] width 1038 height 480
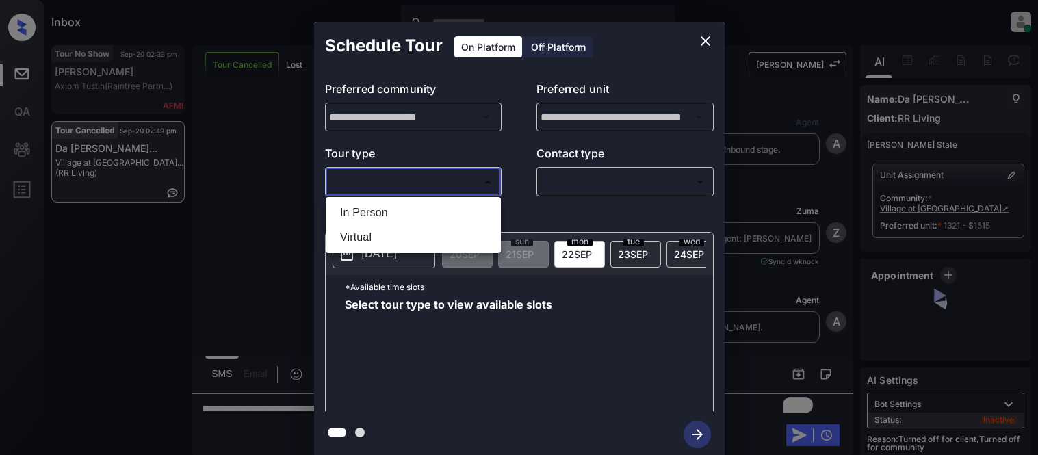
click at [382, 216] on li "In Person" at bounding box center [413, 213] width 168 height 25
type input "********"
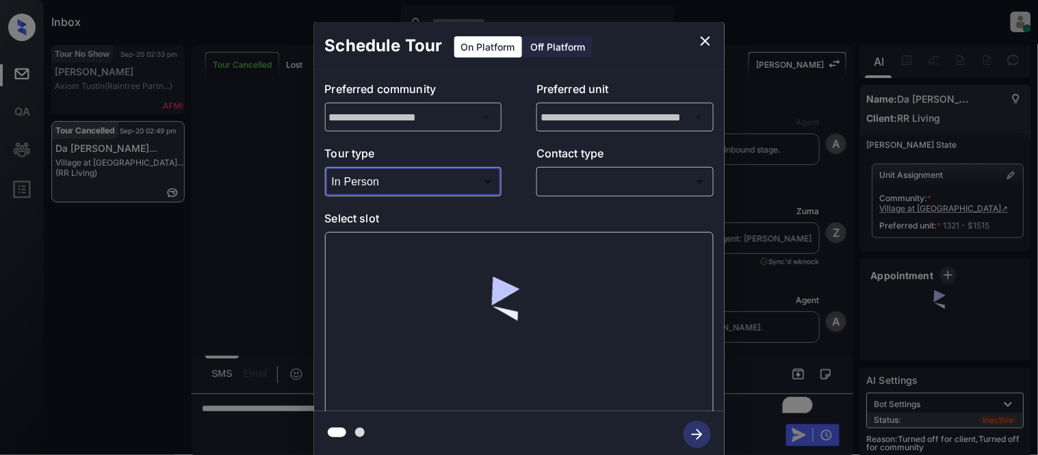
scroll to position [8541, 0]
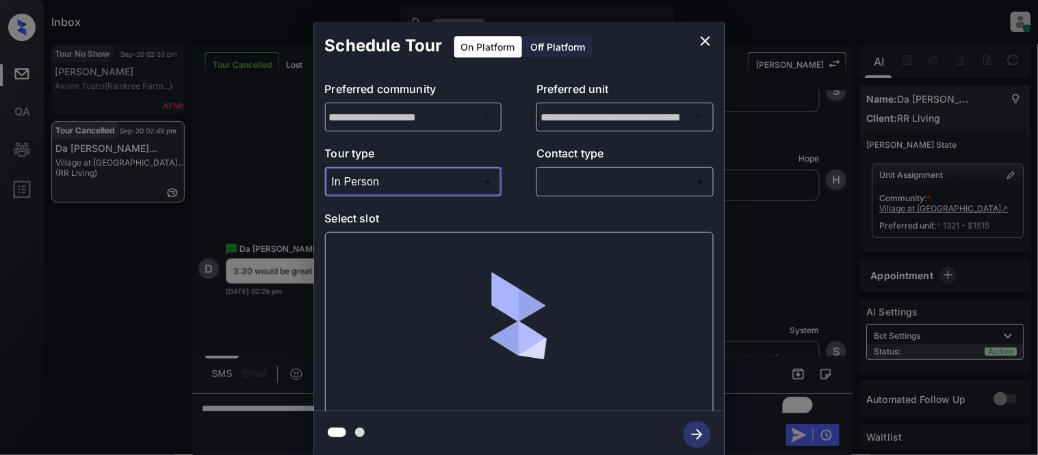
click at [701, 42] on icon "close" at bounding box center [705, 41] width 16 height 16
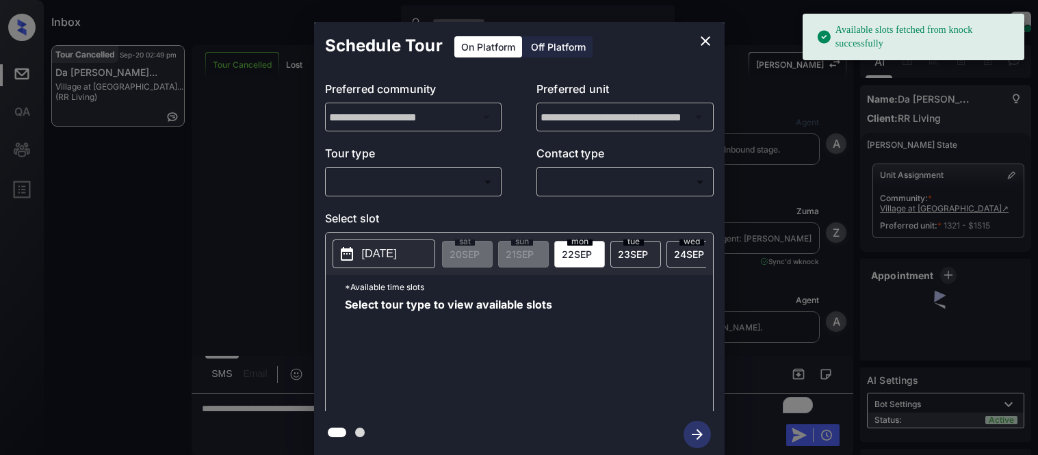
click at [394, 185] on body "Available slots fetched from knock successfully Inbox [PERSON_NAME] Cataag Onli…" at bounding box center [519, 227] width 1038 height 455
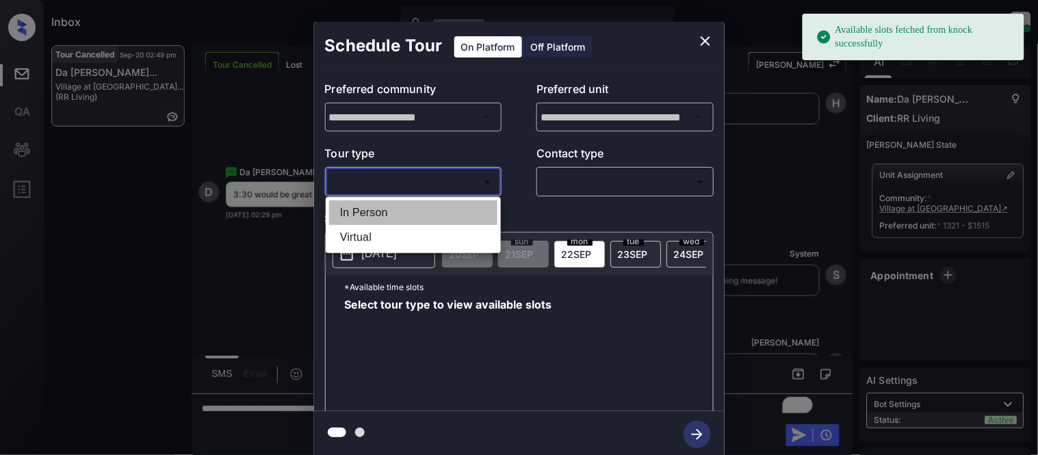
click at [387, 201] on li "In Person" at bounding box center [413, 213] width 168 height 25
type input "********"
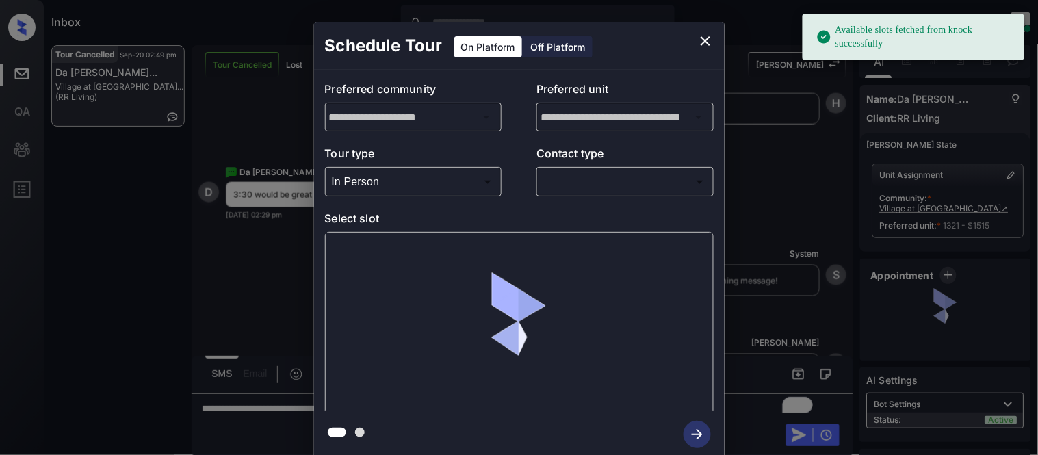
click at [590, 179] on div at bounding box center [519, 227] width 1038 height 455
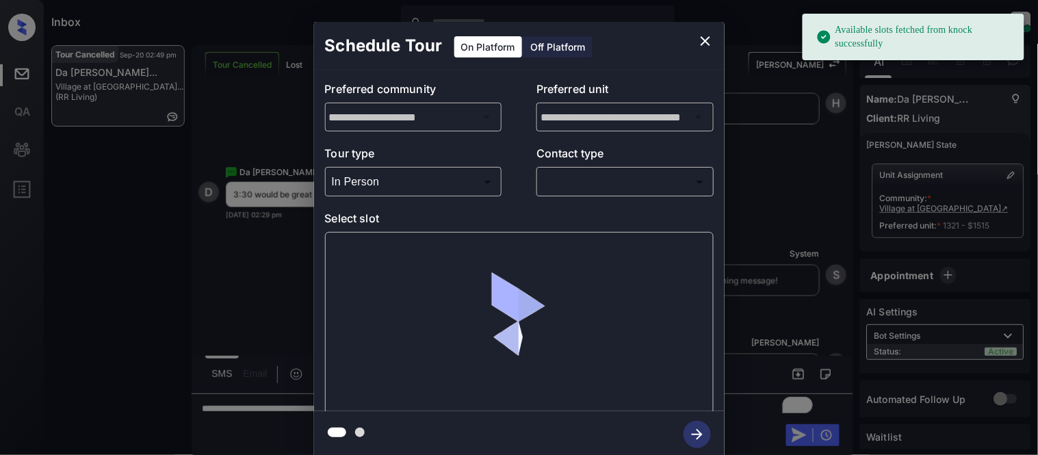
click at [590, 181] on body "Available slots fetched from knock successfully Inbox Kristina Cataag Online Se…" at bounding box center [519, 227] width 1038 height 455
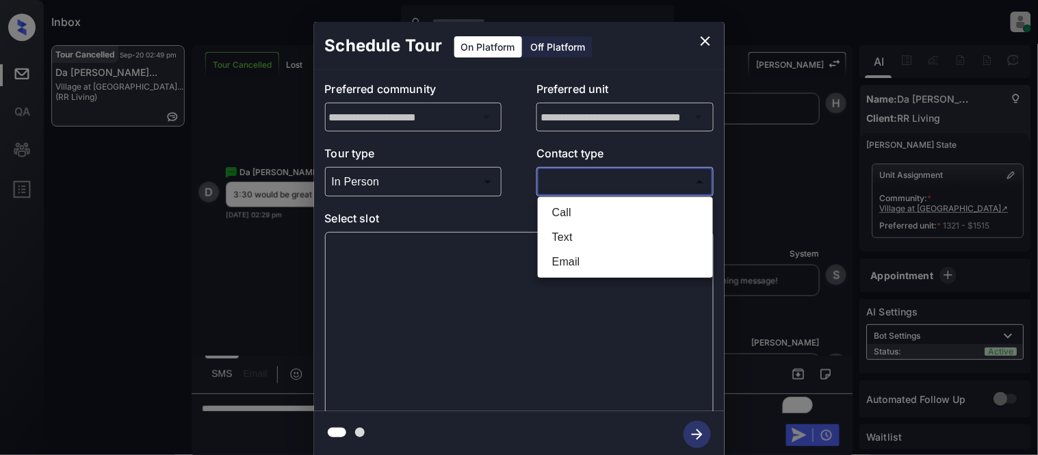
click at [572, 231] on li "Text" at bounding box center [625, 237] width 168 height 25
type input "****"
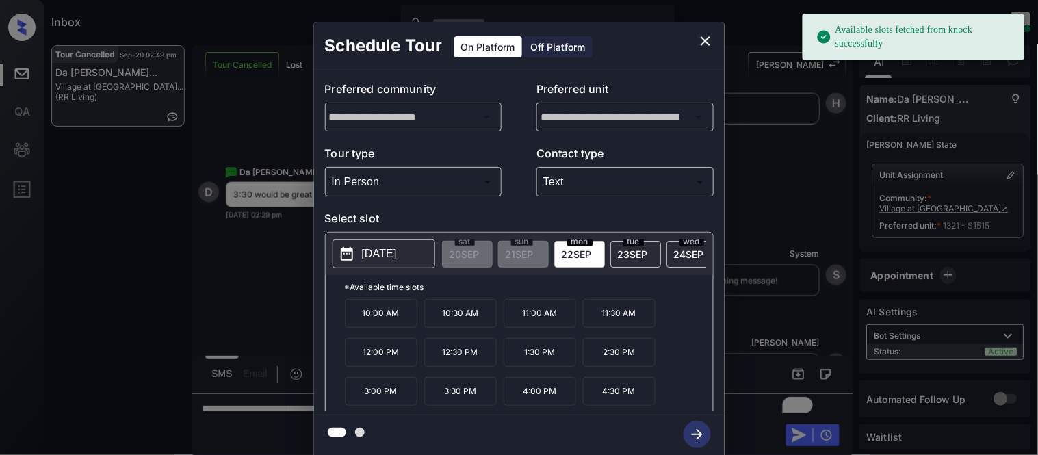
click at [426, 398] on p "3:30 PM" at bounding box center [460, 391] width 73 height 29
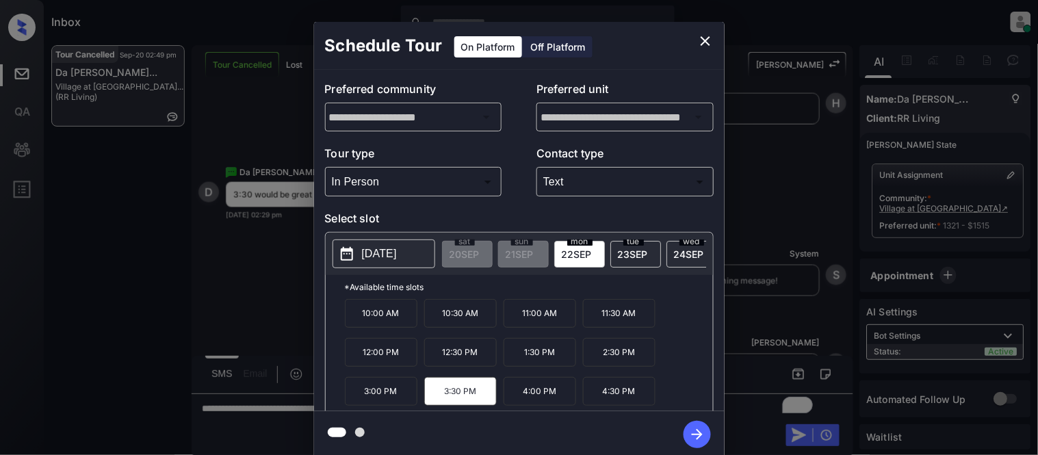
click at [693, 435] on icon "button" at bounding box center [697, 434] width 27 height 27
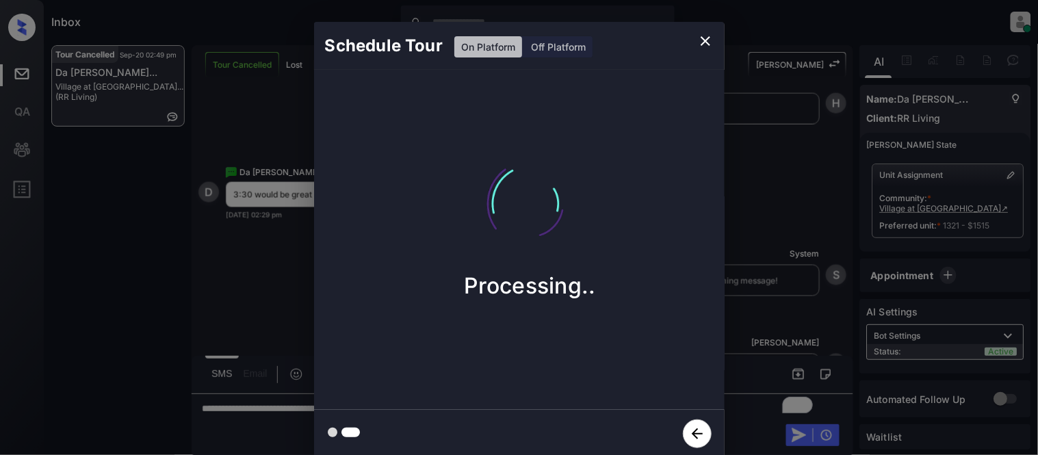
click at [769, 300] on div "Schedule Tour On Platform Off Platform Processing.." at bounding box center [519, 240] width 1038 height 480
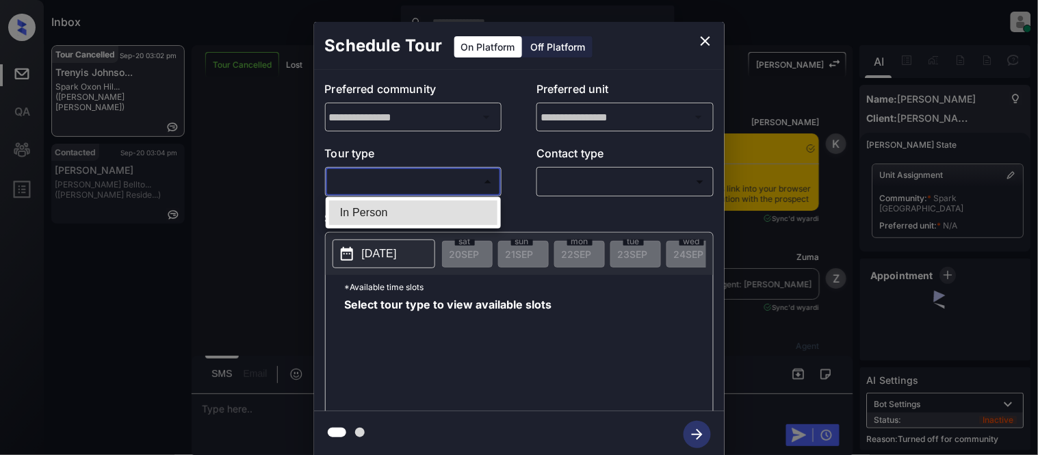
scroll to position [2417, 0]
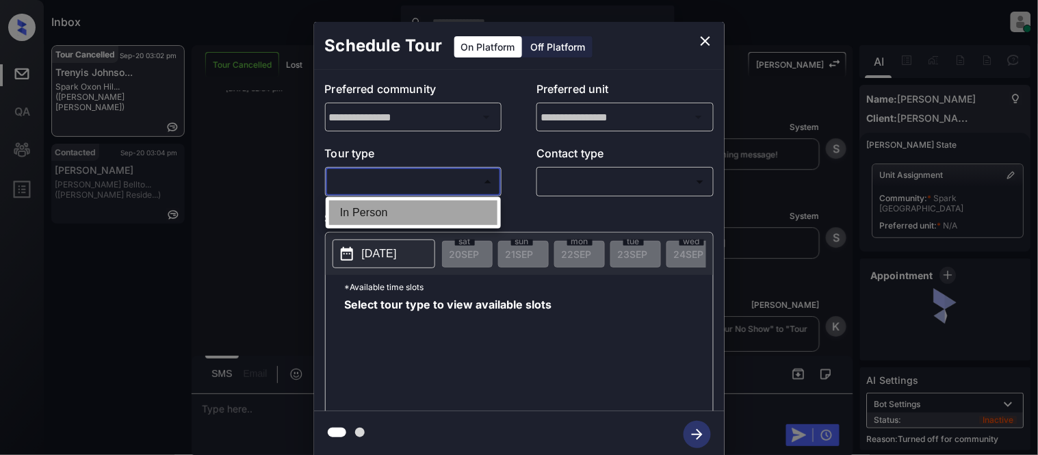
click at [363, 203] on li "In Person" at bounding box center [413, 213] width 168 height 25
type input "********"
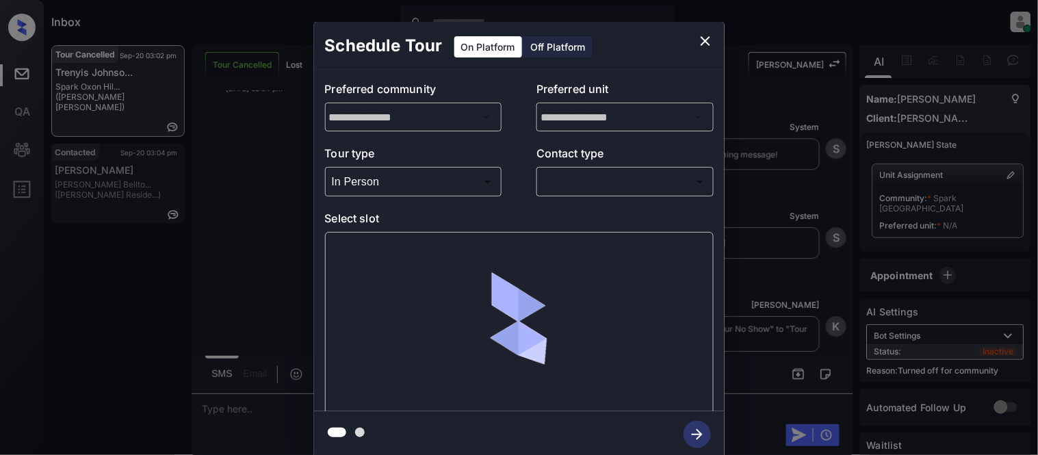
click at [587, 176] on body "Inbox [PERSON_NAME] Cataag Online Set yourself offline Set yourself on break Pr…" at bounding box center [519, 227] width 1038 height 455
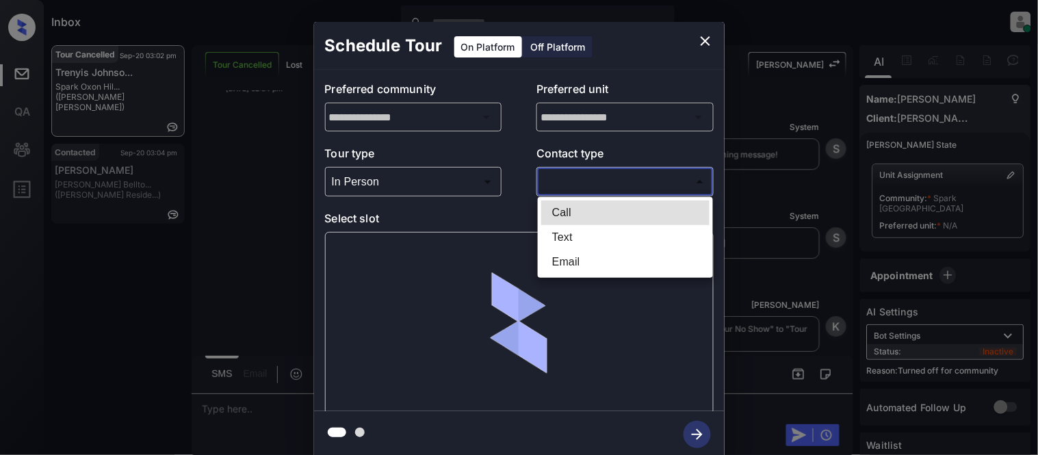
click at [567, 229] on li "Text" at bounding box center [625, 237] width 168 height 25
type input "****"
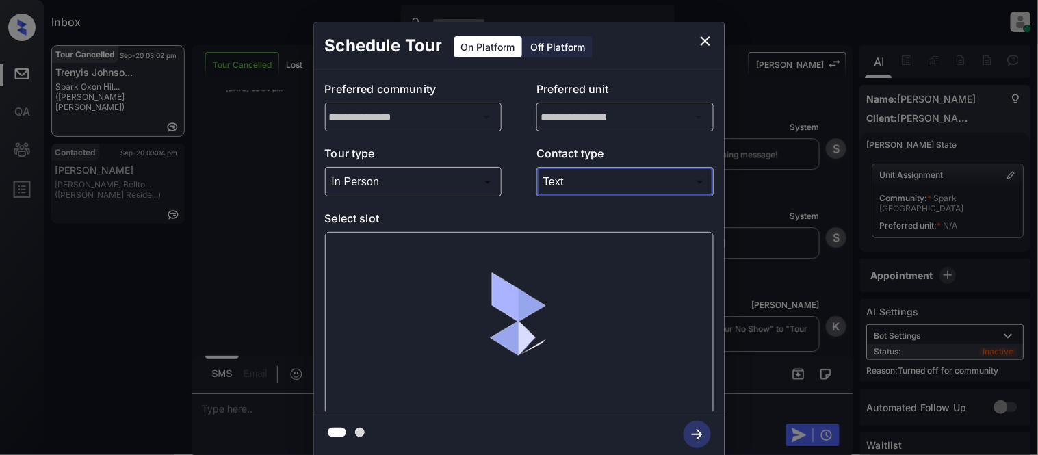
click at [390, 233] on div at bounding box center [519, 323] width 389 height 183
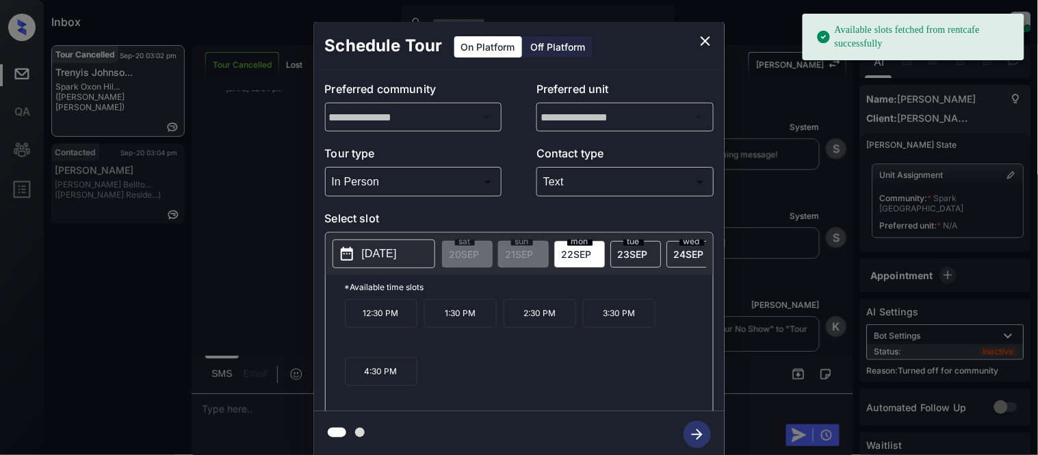
click at [383, 255] on p "[DATE]" at bounding box center [379, 254] width 35 height 16
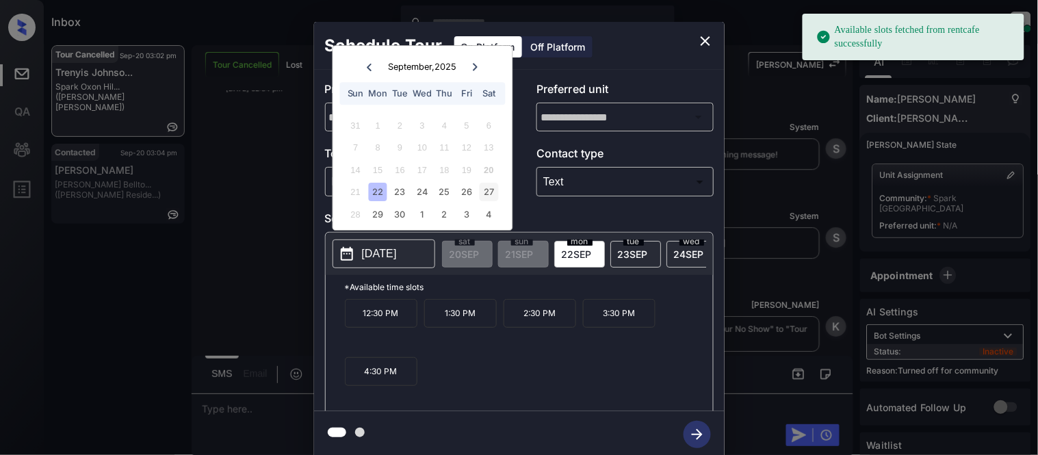
click at [482, 189] on div "27" at bounding box center [489, 192] width 18 height 18
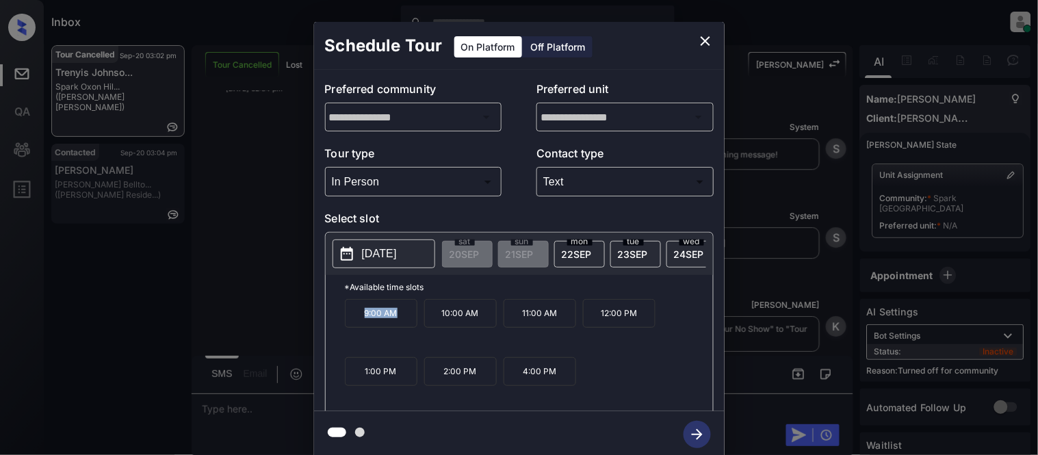
drag, startPoint x: 352, startPoint y: 326, endPoint x: 411, endPoint y: 326, distance: 58.9
click at [411, 326] on p "9:00 AM" at bounding box center [381, 313] width 73 height 29
copy p "9:00 AM"
click at [699, 46] on icon "close" at bounding box center [705, 41] width 16 height 16
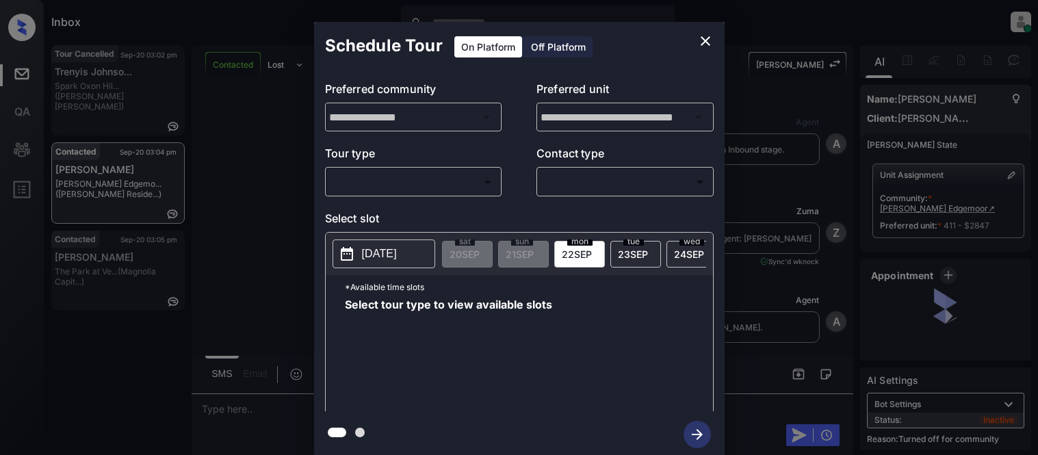
click at [361, 178] on body "Inbox [PERSON_NAME] Cataag Online Set yourself offline Set yourself on break Pr…" at bounding box center [519, 227] width 1038 height 455
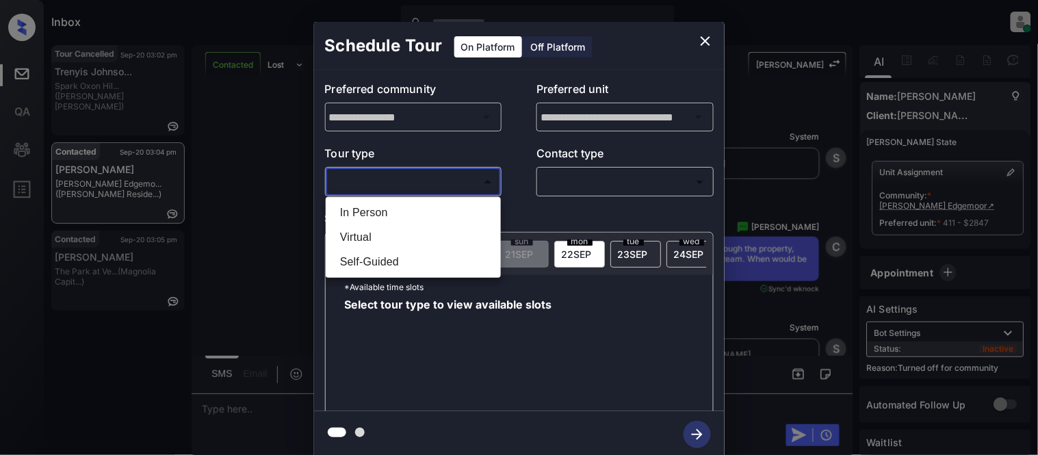
click at [370, 199] on ul "In Person Virtual Self-Guided" at bounding box center [413, 237] width 175 height 81
click at [386, 207] on li "In Person" at bounding box center [413, 213] width 168 height 25
type input "********"
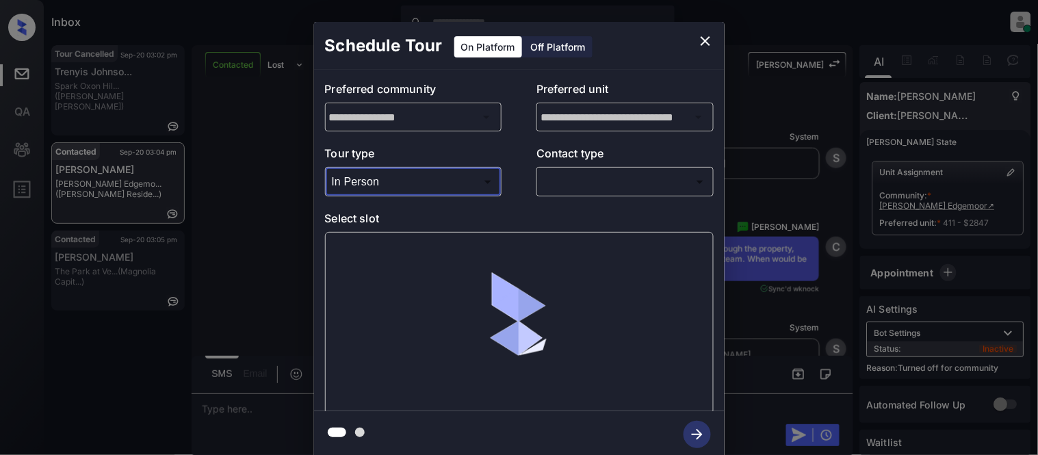
click at [562, 185] on body "Inbox [PERSON_NAME] Cataag Online Set yourself offline Set yourself on break Pr…" at bounding box center [519, 227] width 1038 height 455
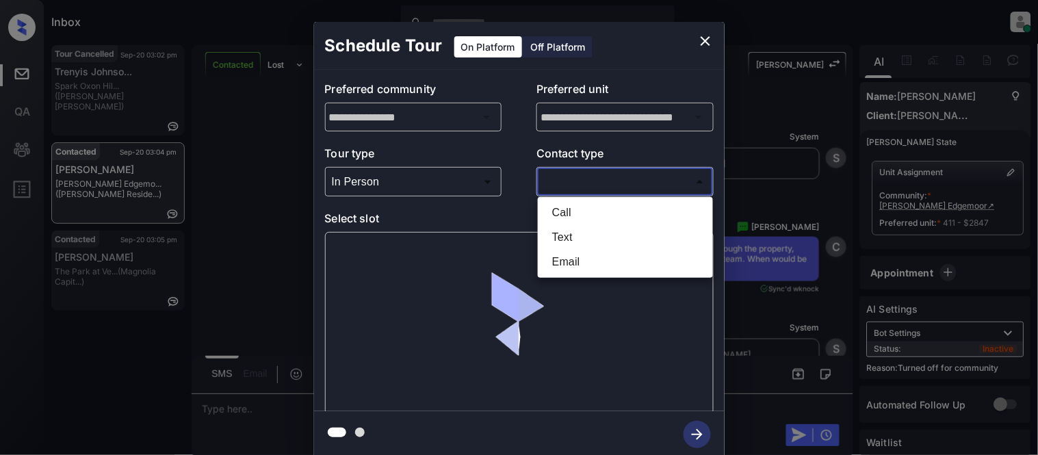
click at [568, 242] on li "Text" at bounding box center [625, 237] width 168 height 25
type input "****"
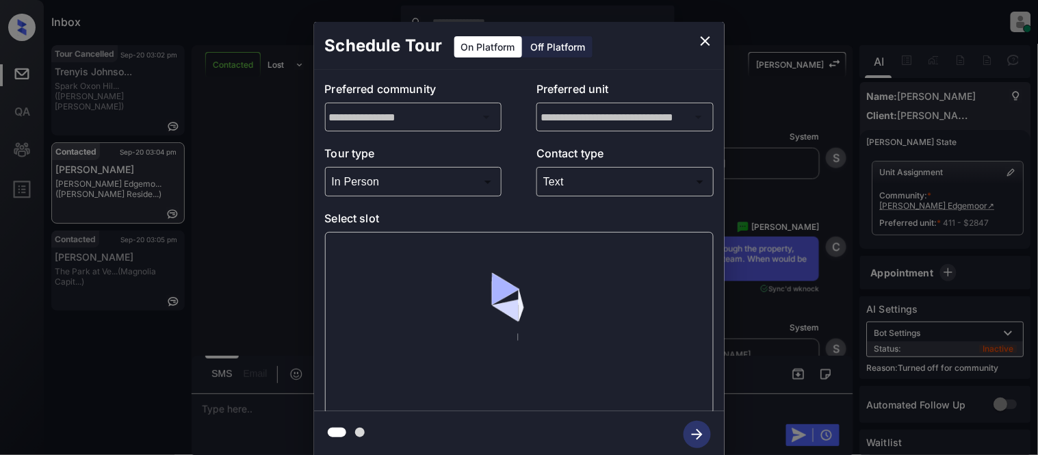
click at [368, 243] on div at bounding box center [519, 323] width 389 height 183
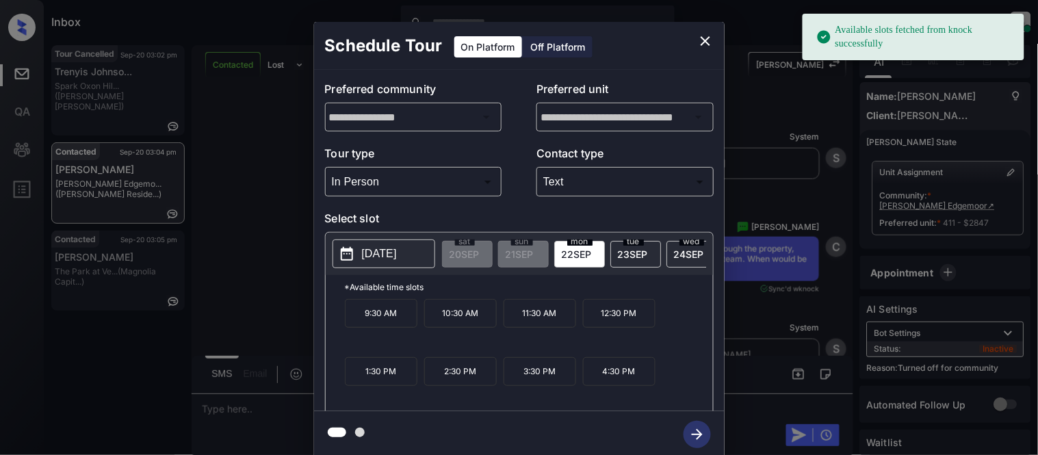
click at [366, 243] on button "[DATE]" at bounding box center [384, 254] width 103 height 29
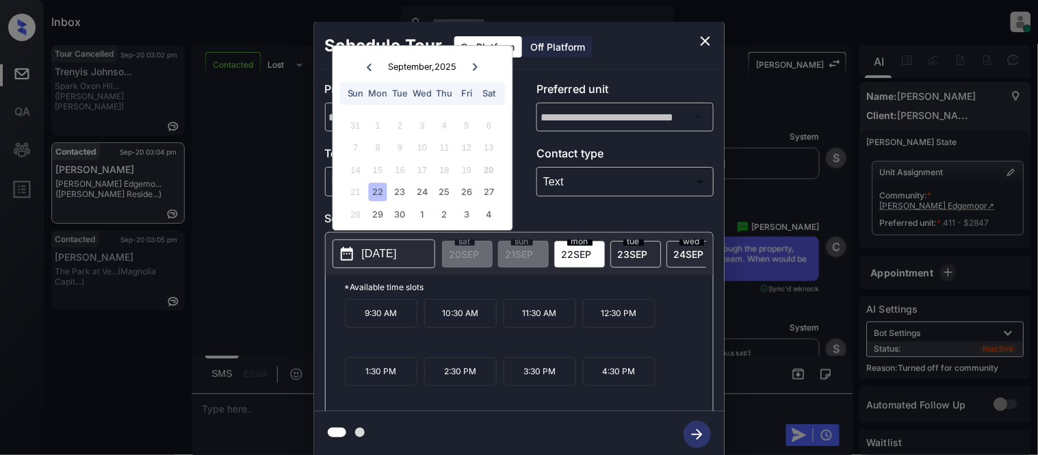
click at [381, 188] on div "22" at bounding box center [378, 192] width 18 height 18
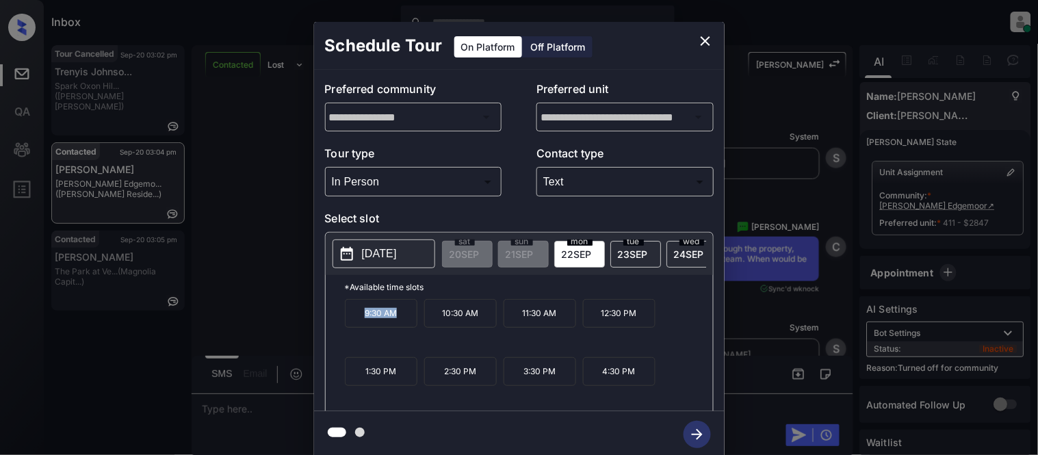
drag, startPoint x: 354, startPoint y: 320, endPoint x: 399, endPoint y: 320, distance: 45.2
click at [399, 320] on p "9:30 AM" at bounding box center [381, 313] width 73 height 29
copy p "9:30 AM"
click at [233, 421] on div "**********" at bounding box center [519, 240] width 1038 height 480
